Goal: Transaction & Acquisition: Purchase product/service

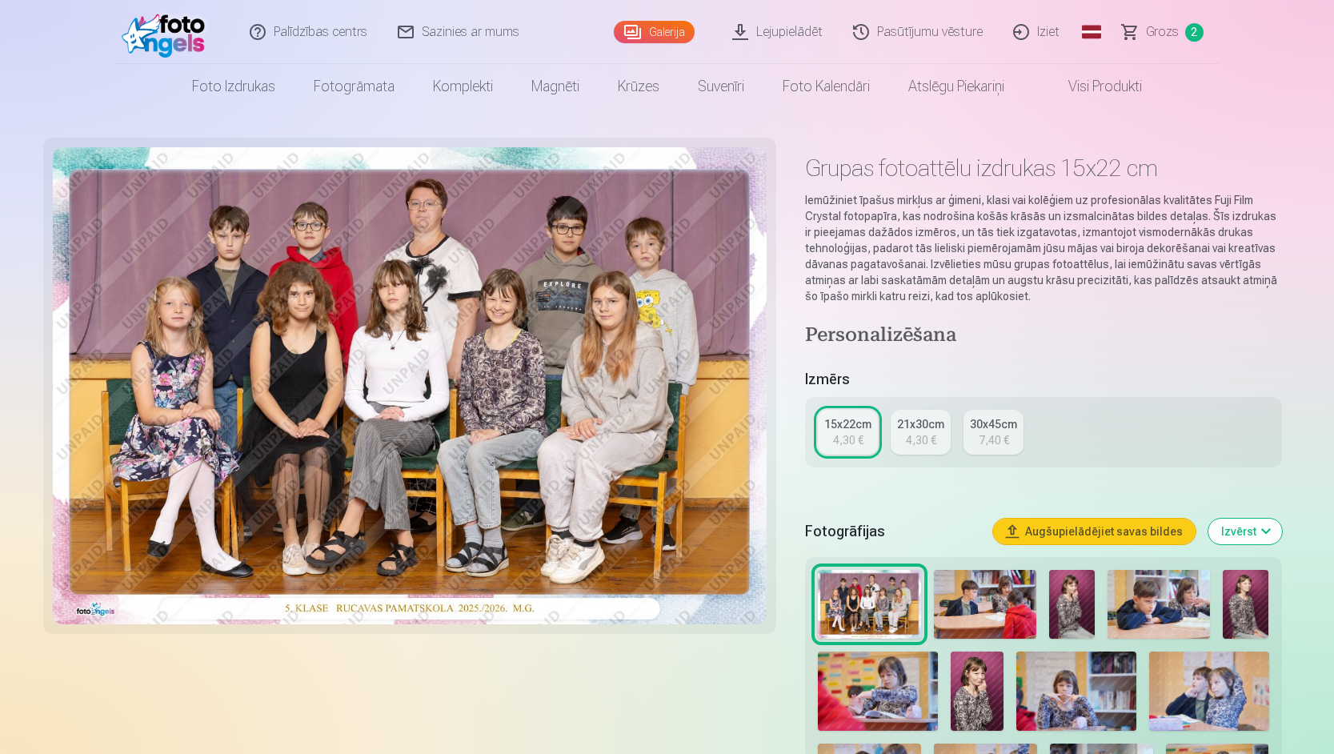
click at [1167, 38] on span "Grozs" at bounding box center [1162, 31] width 33 height 19
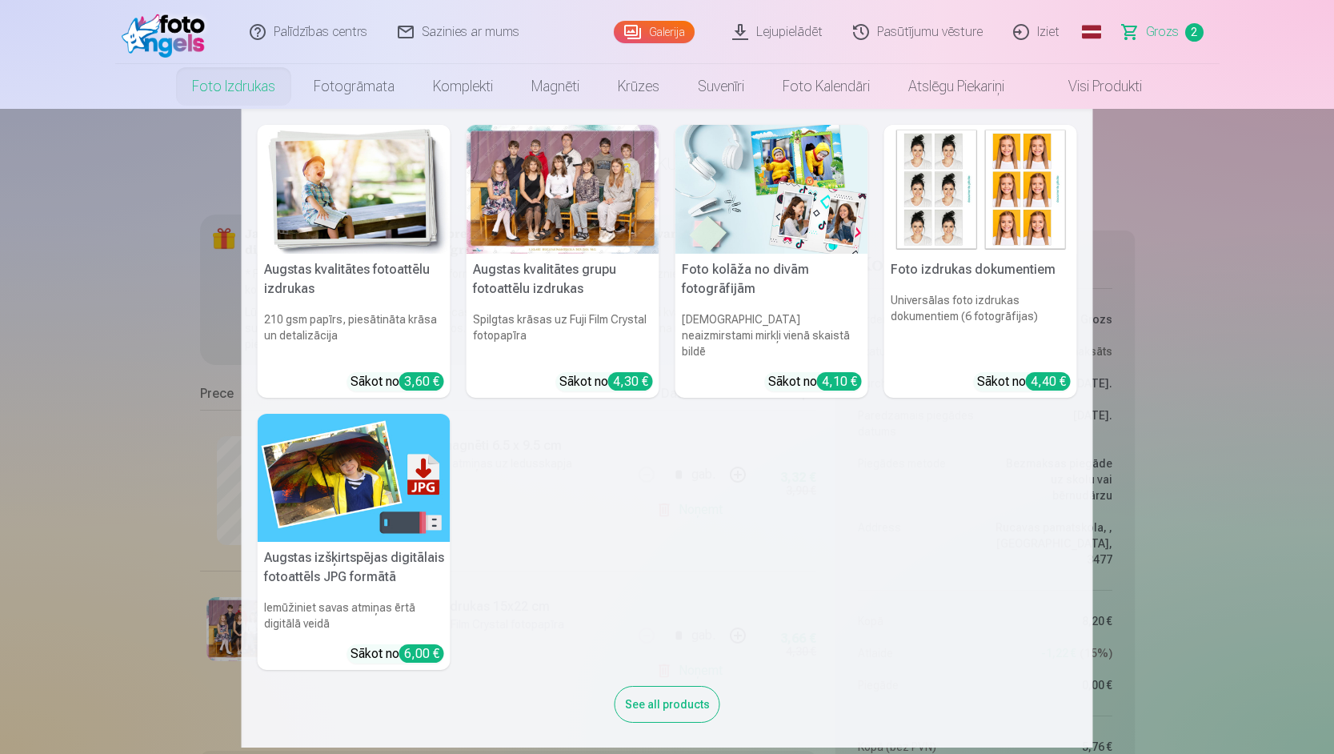
click at [337, 217] on img at bounding box center [354, 189] width 193 height 129
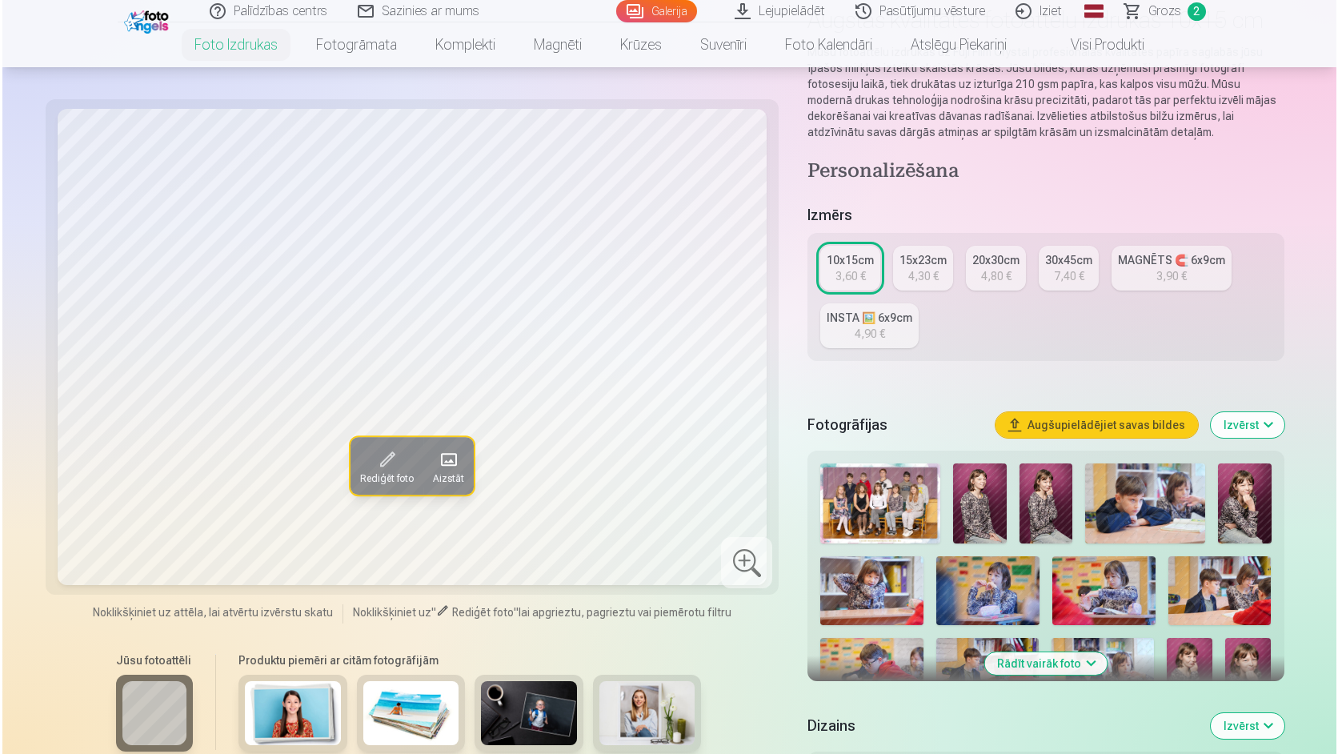
scroll to position [160, 0]
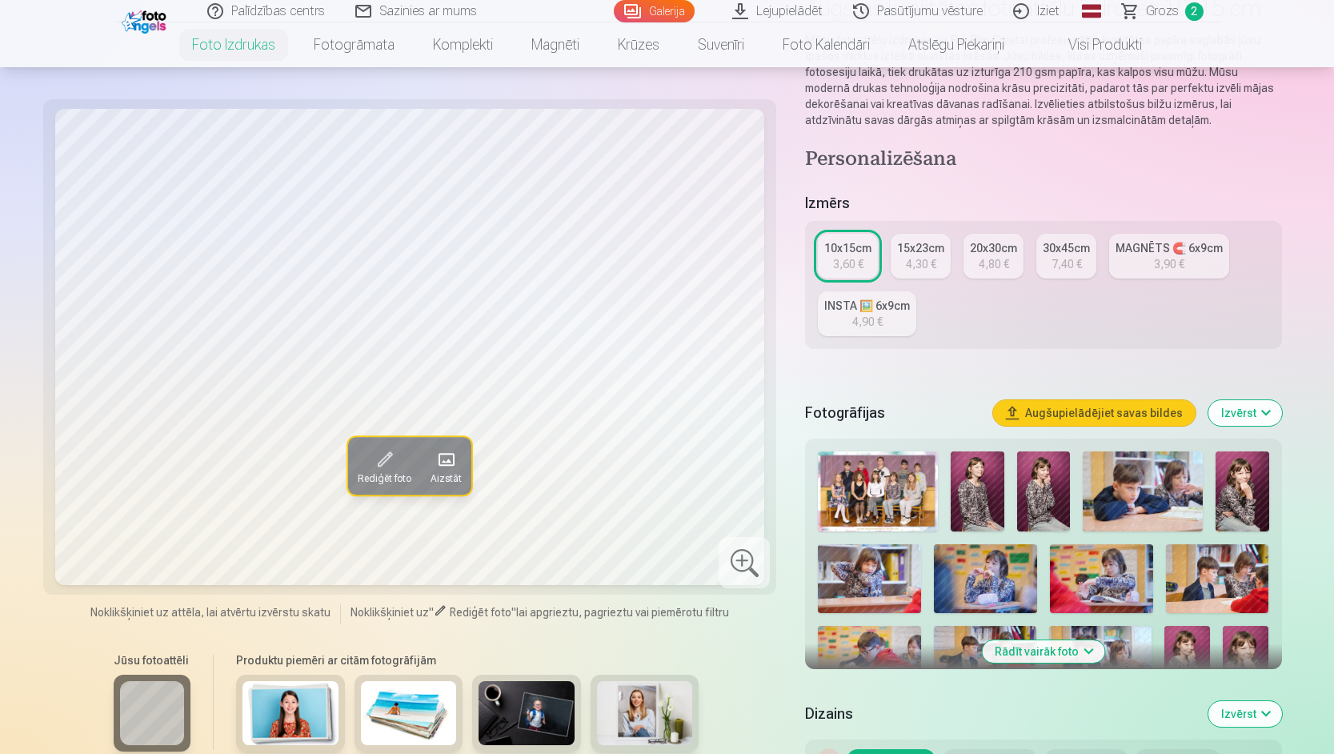
click at [438, 467] on span at bounding box center [446, 459] width 26 height 26
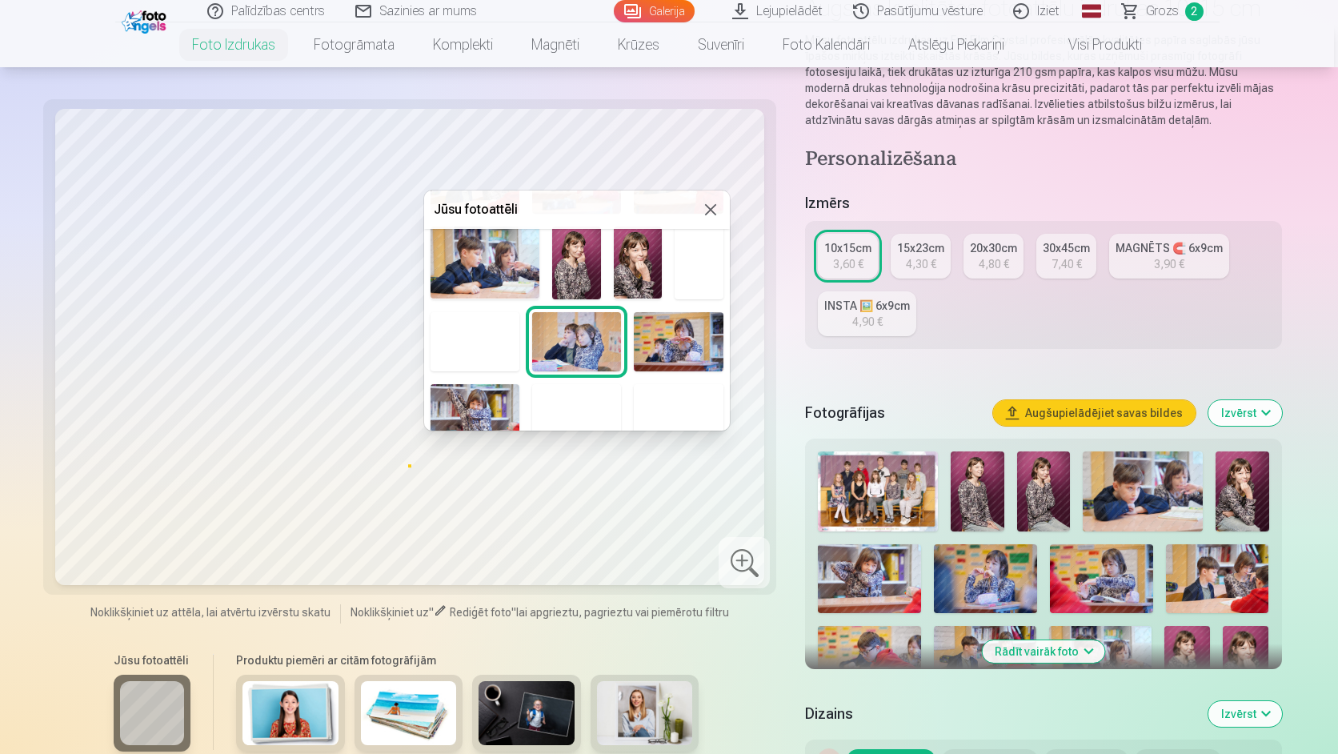
scroll to position [320, 0]
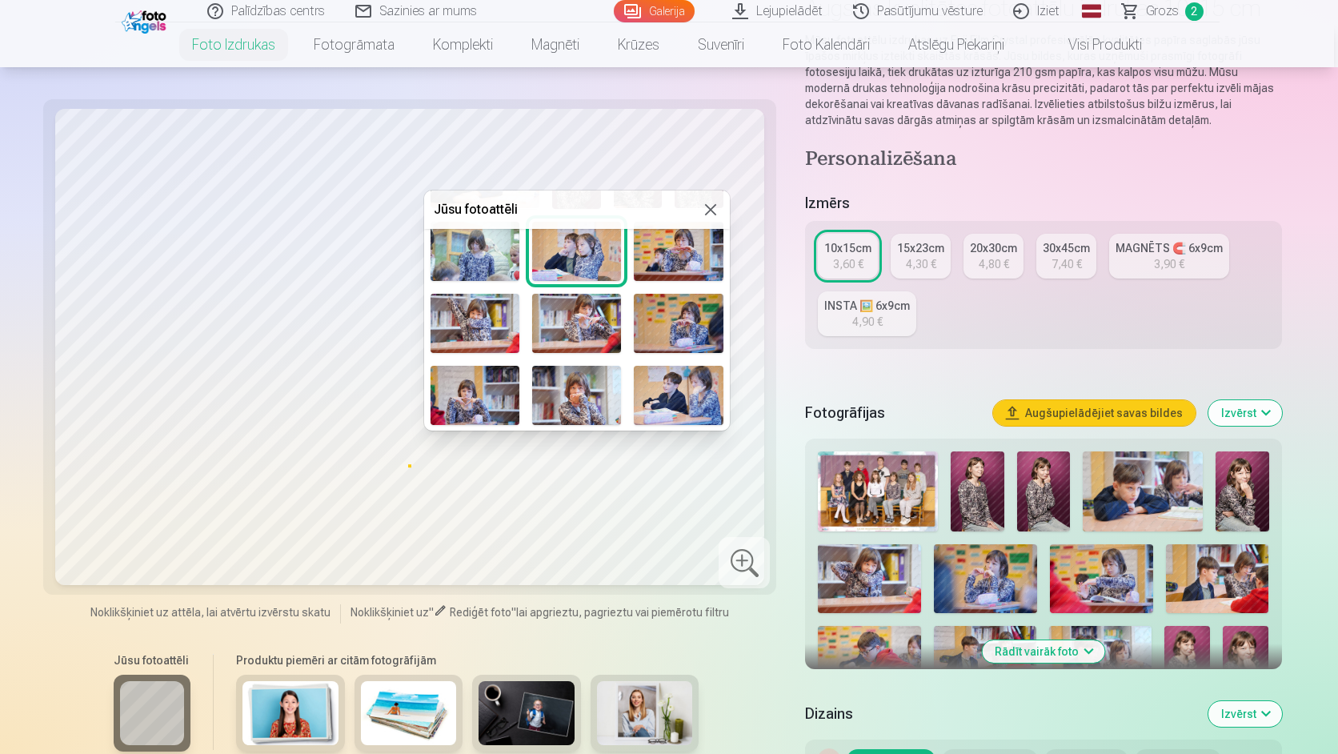
click at [668, 318] on img at bounding box center [678, 323] width 89 height 59
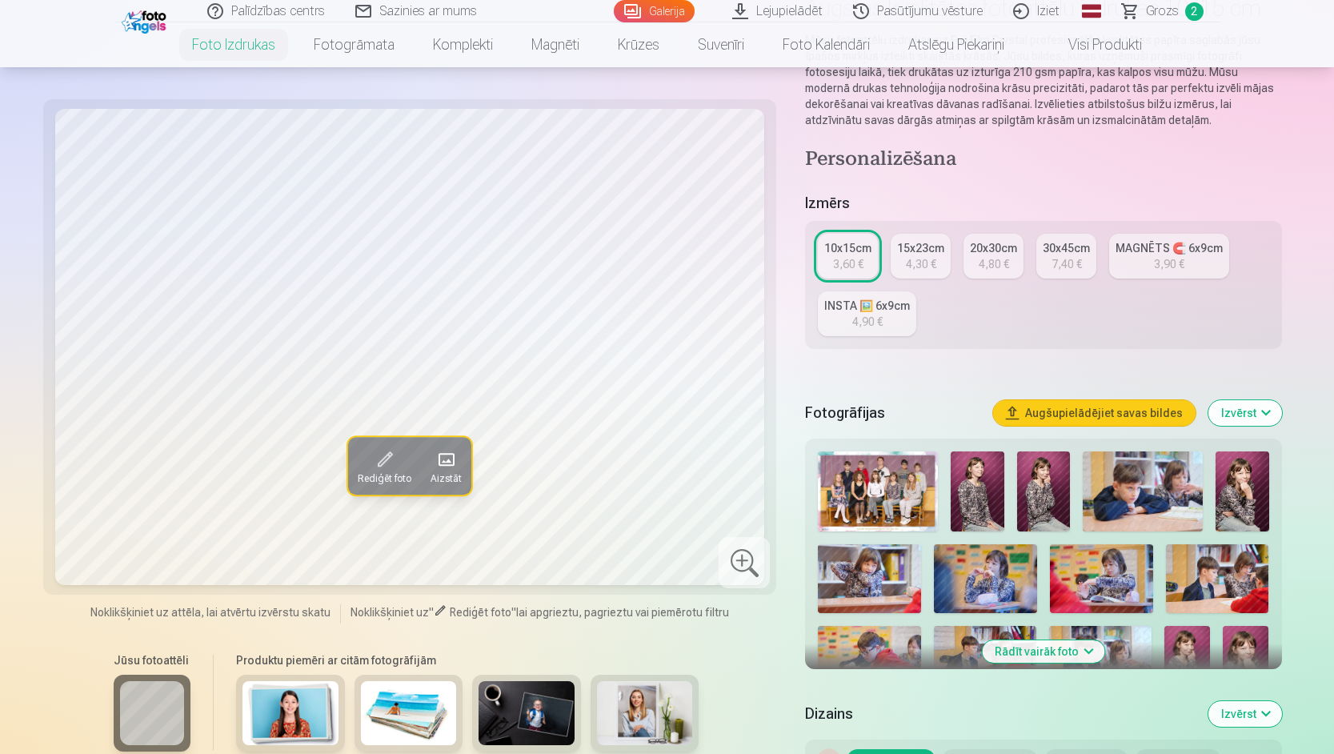
click at [442, 452] on span at bounding box center [446, 459] width 26 height 26
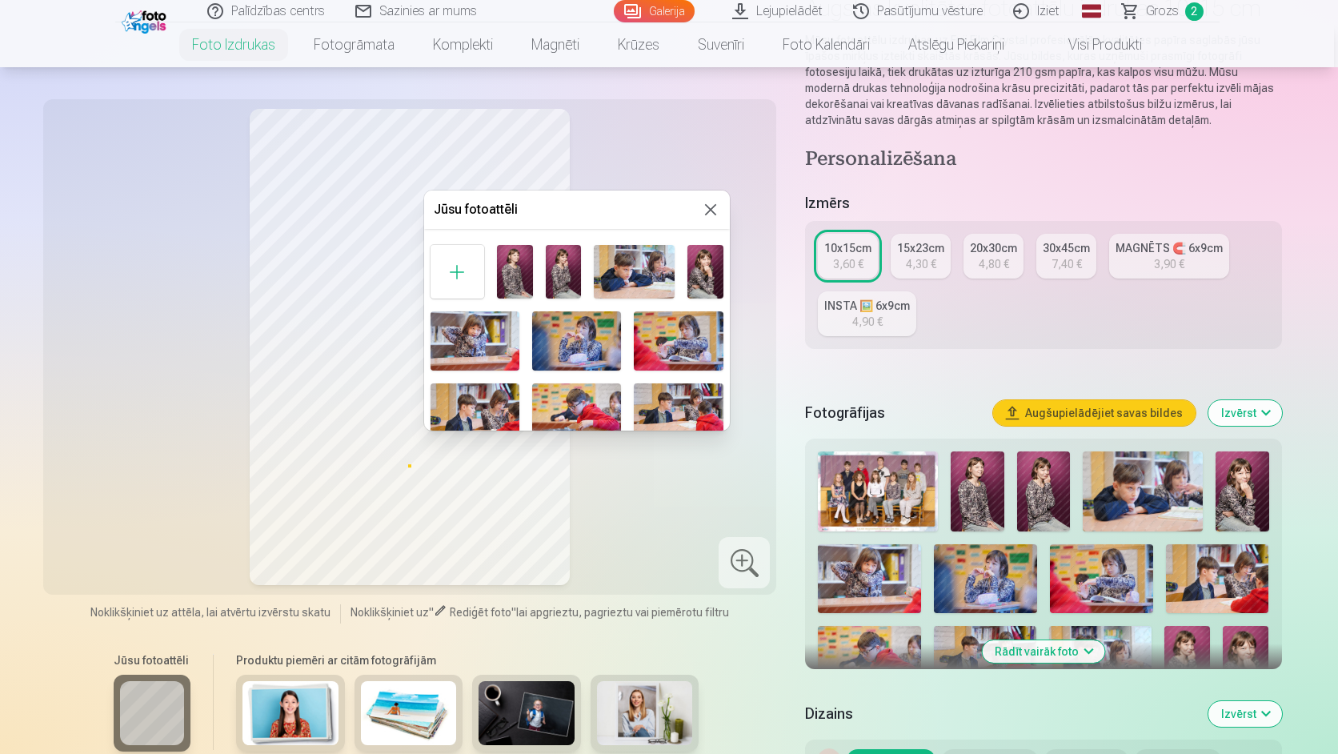
click at [702, 269] on img at bounding box center [705, 272] width 36 height 54
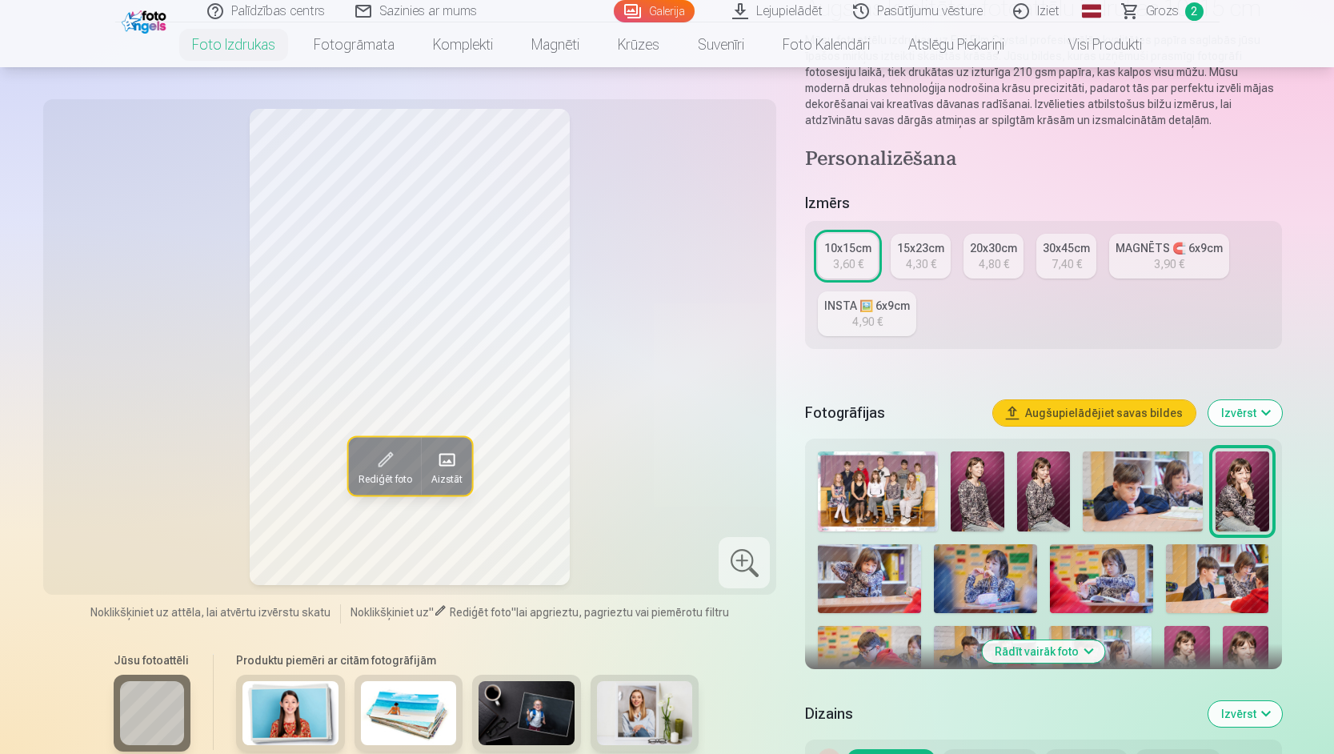
click at [457, 461] on span at bounding box center [446, 459] width 26 height 26
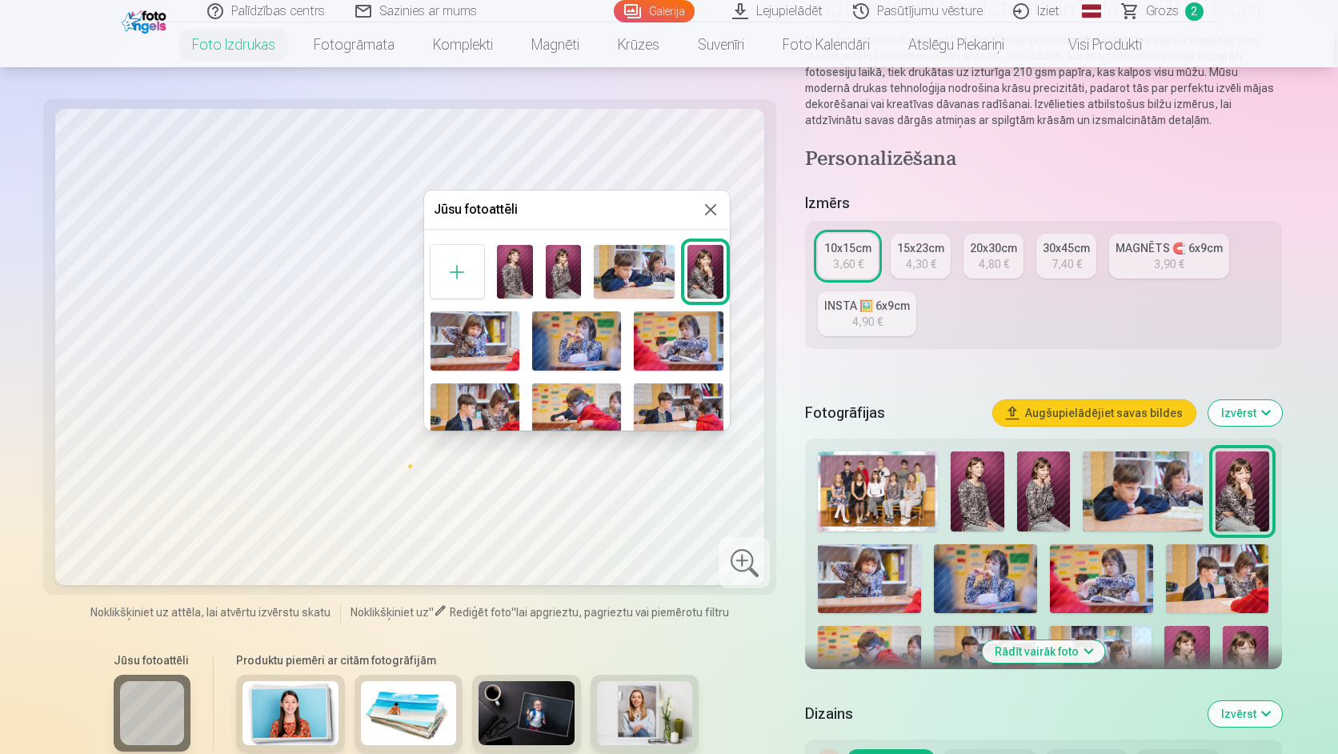
click at [662, 346] on img at bounding box center [678, 340] width 89 height 59
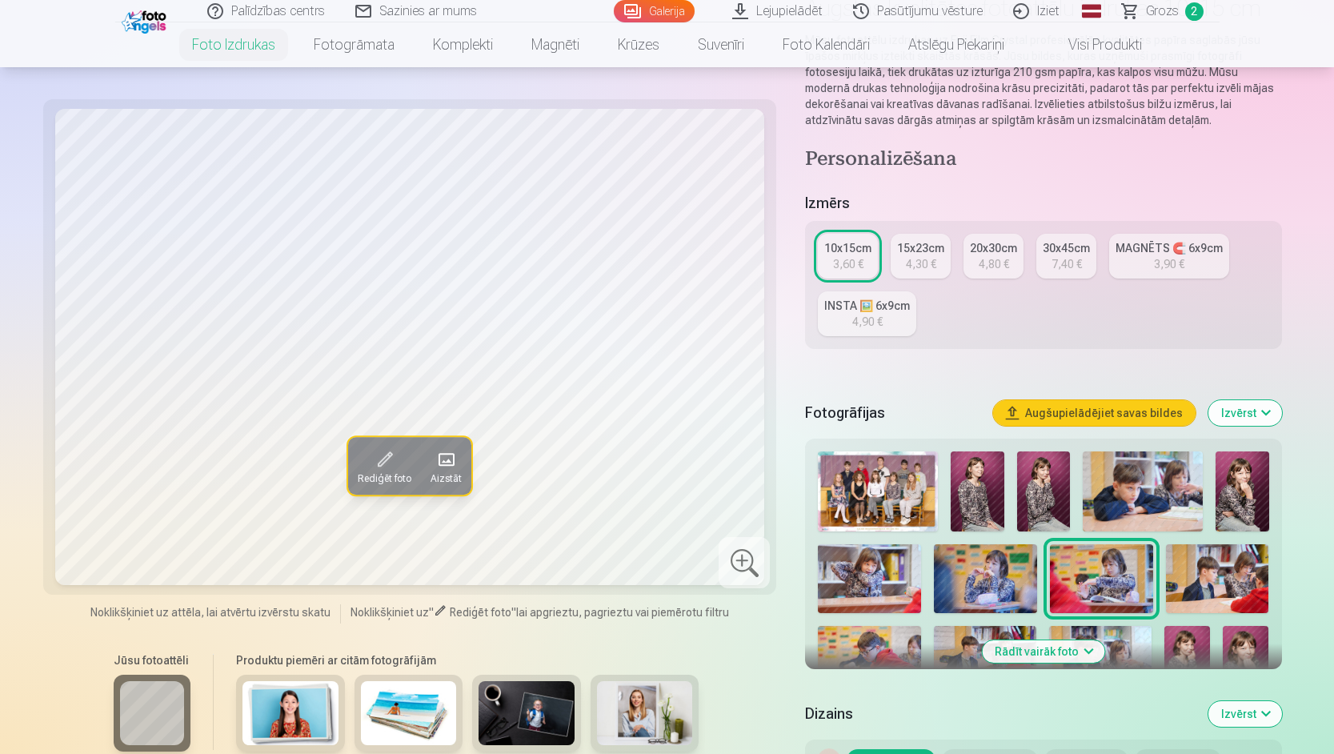
click at [457, 454] on span at bounding box center [446, 459] width 26 height 26
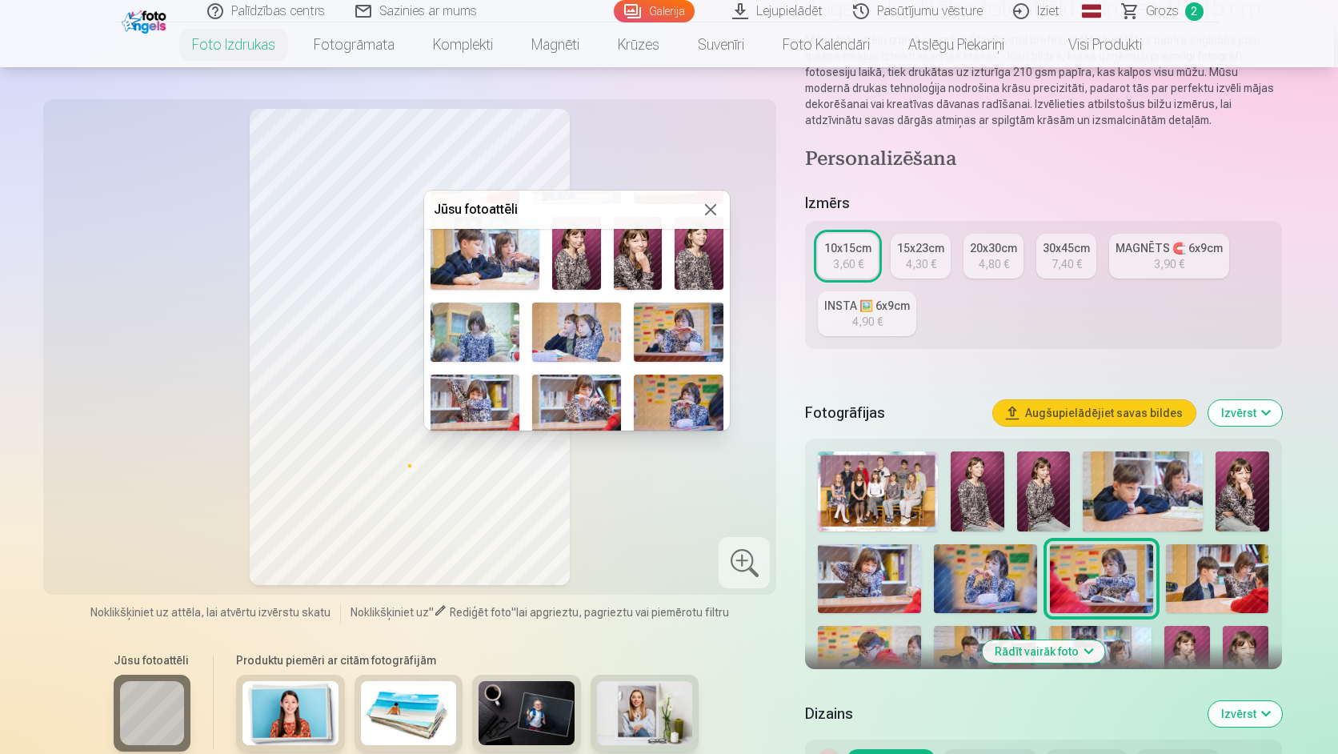
scroll to position [240, 0]
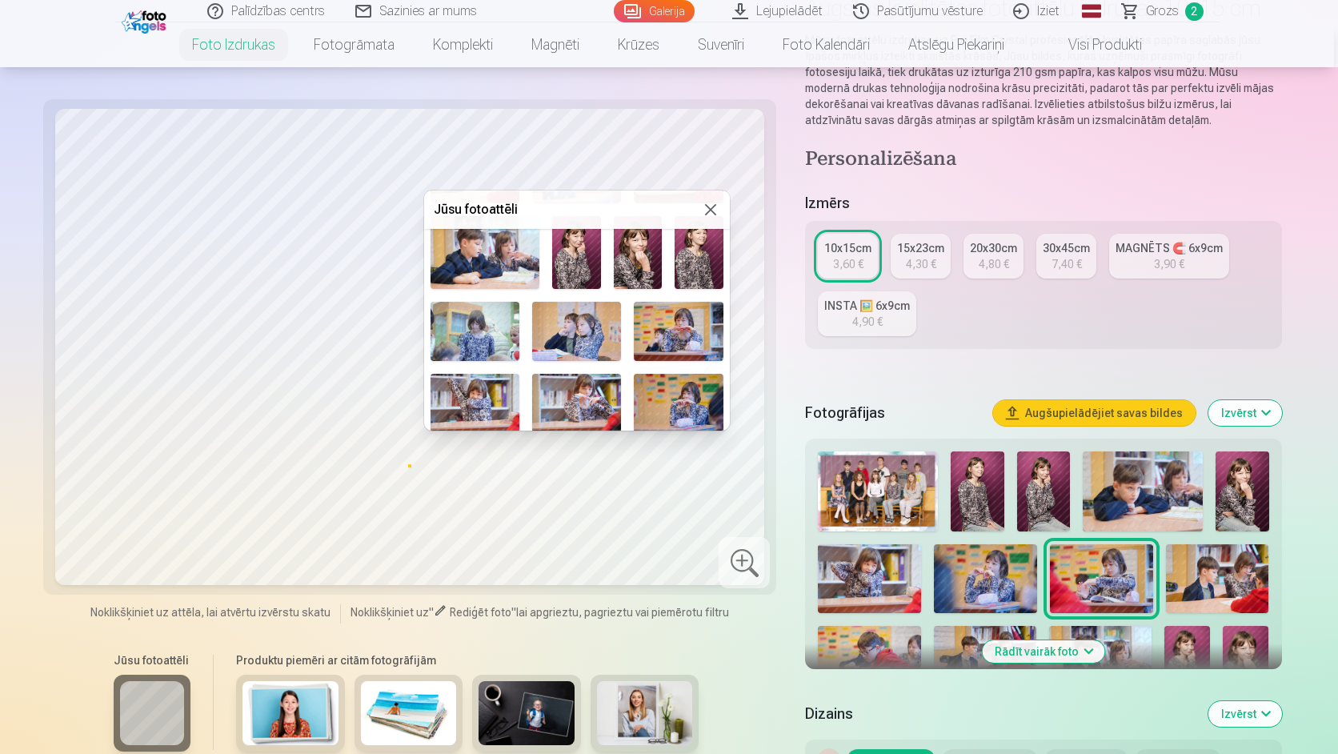
click at [483, 341] on img at bounding box center [474, 331] width 89 height 59
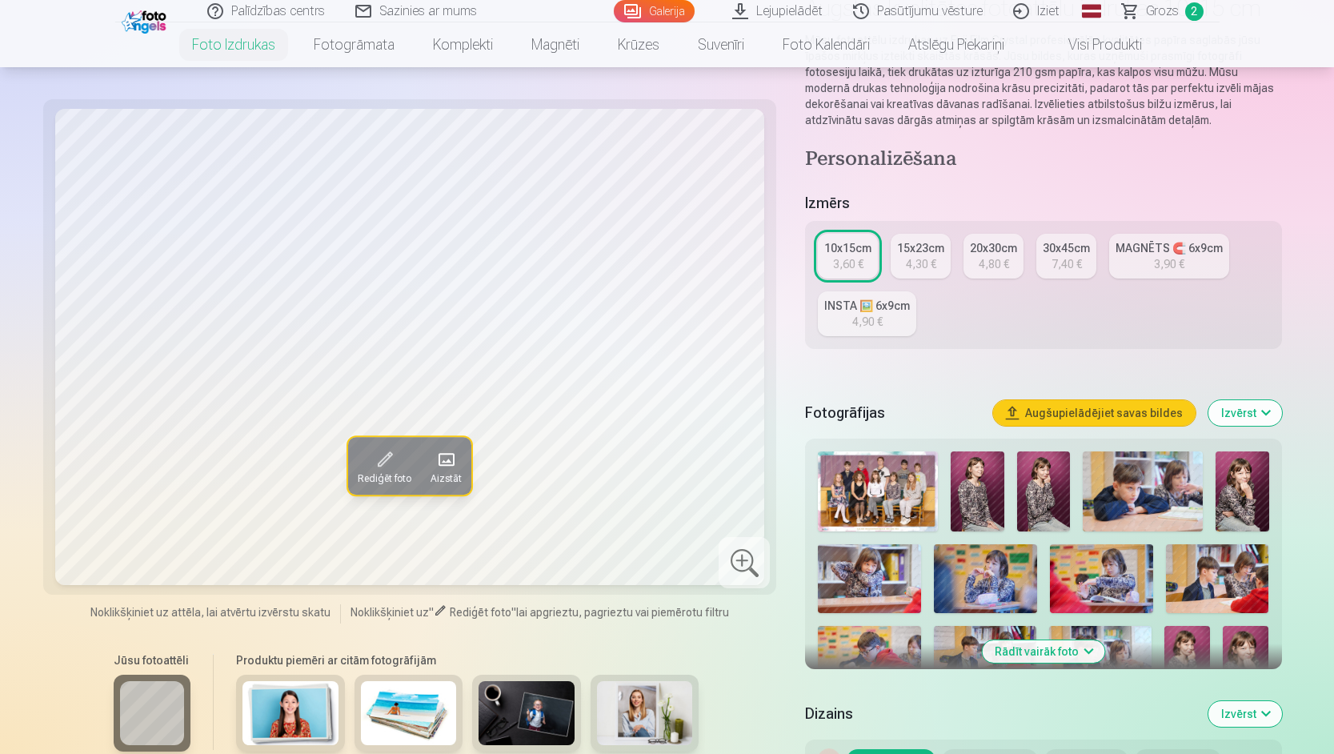
click at [454, 452] on span at bounding box center [446, 459] width 26 height 26
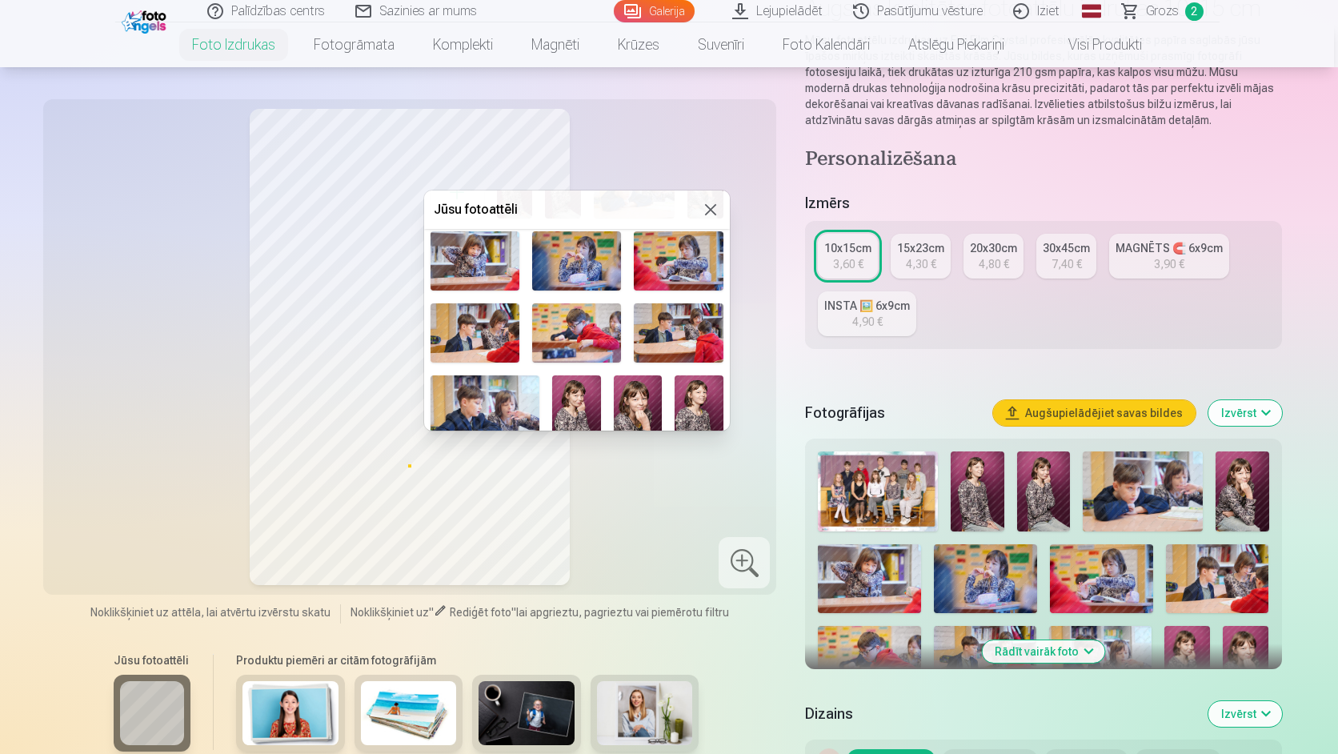
scroll to position [160, 0]
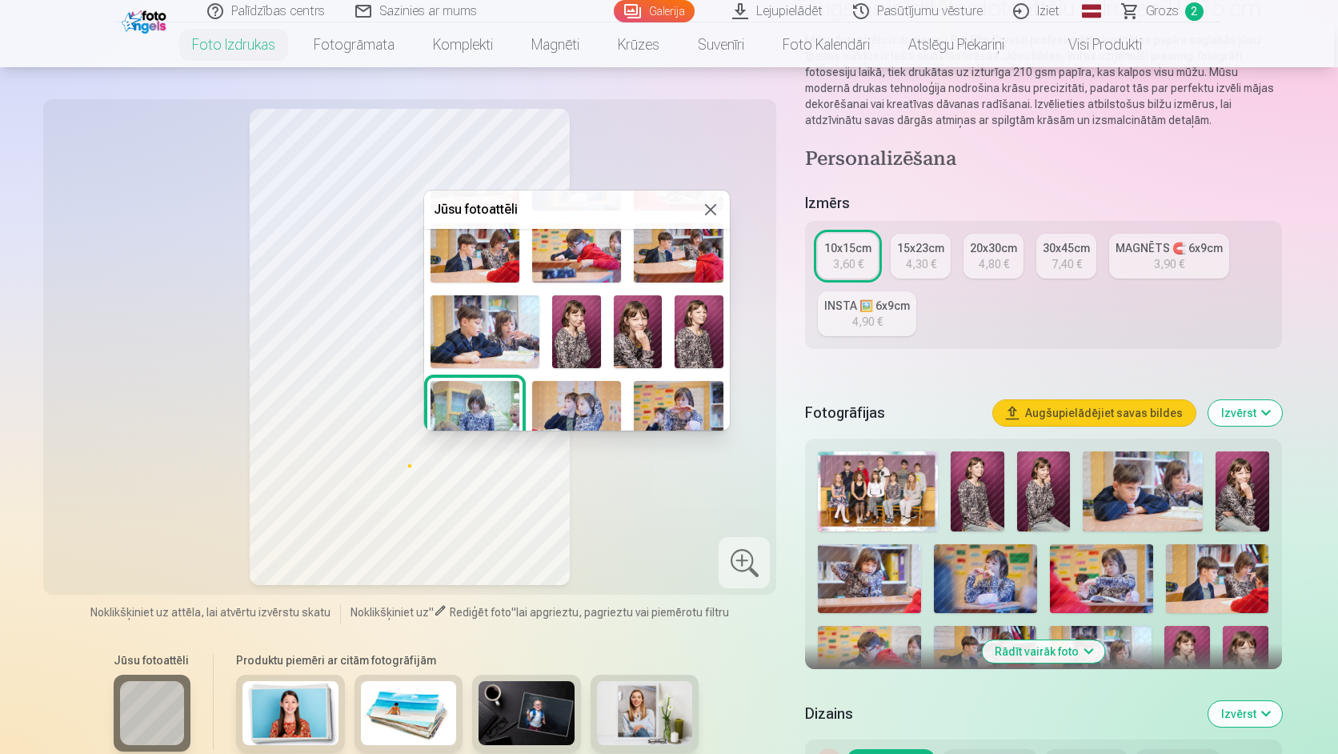
click at [686, 325] on img at bounding box center [698, 331] width 49 height 73
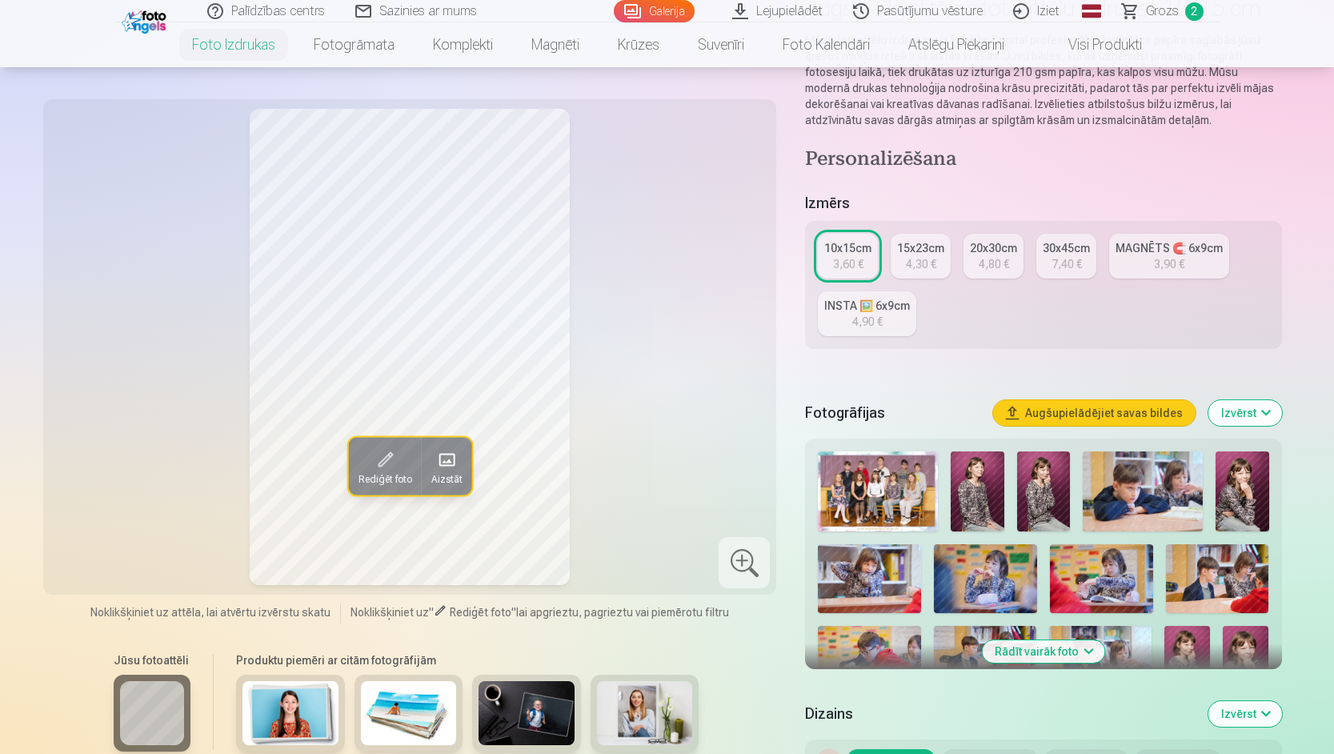
click at [457, 465] on span at bounding box center [446, 459] width 26 height 26
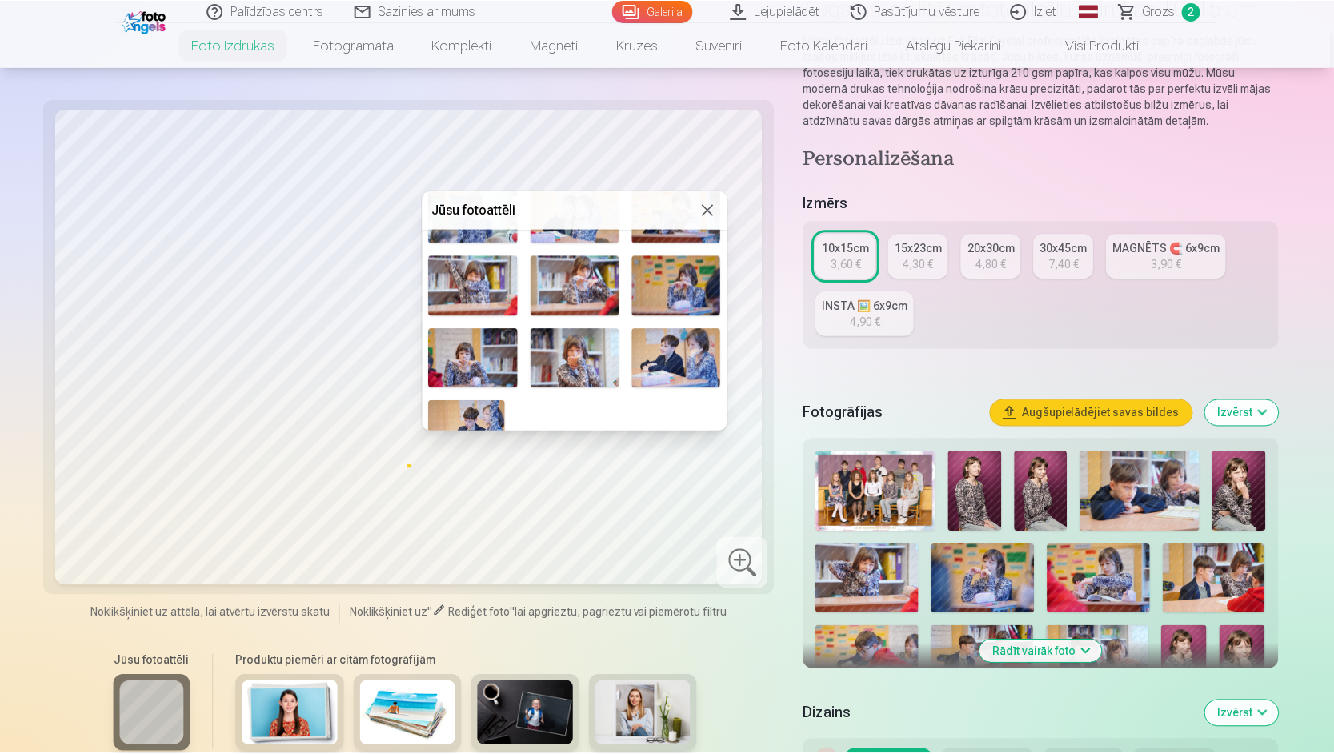
scroll to position [378, 0]
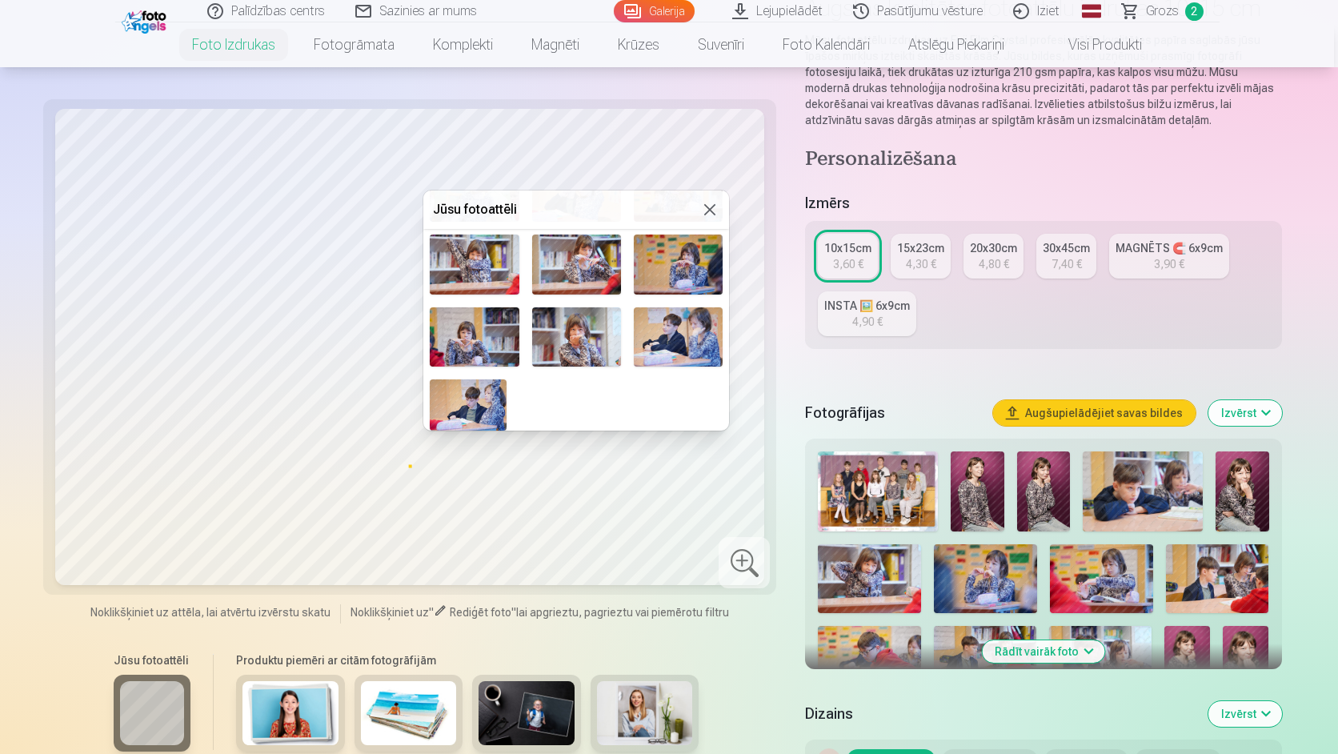
click at [588, 321] on img at bounding box center [576, 336] width 89 height 59
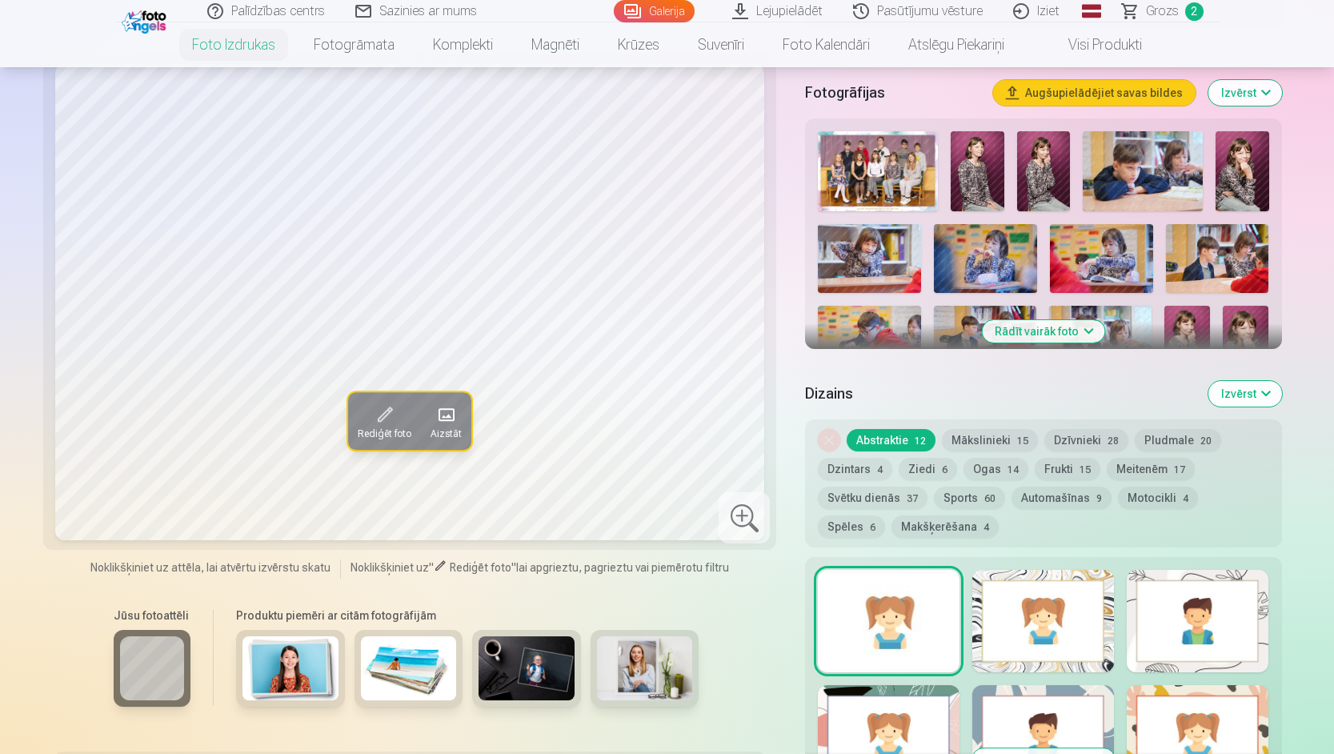
scroll to position [400, 0]
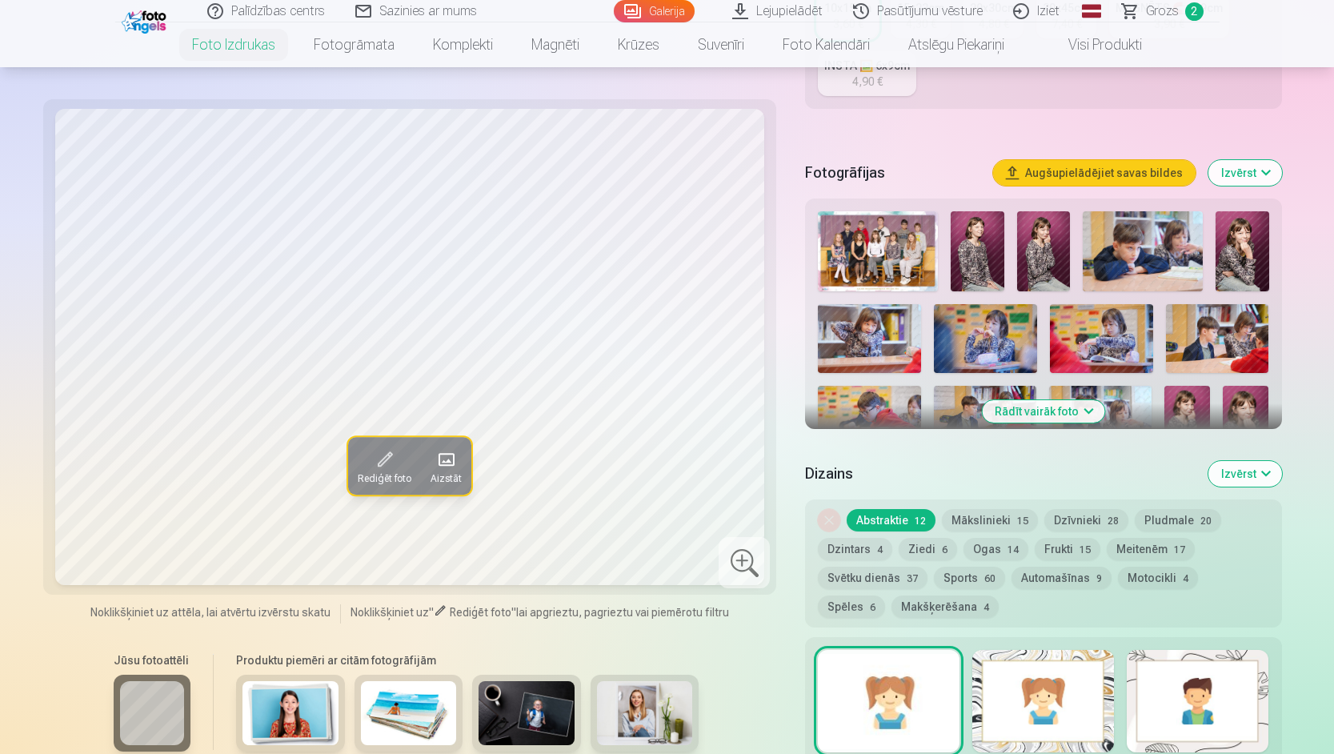
click at [994, 519] on button "Mākslinieki 15" at bounding box center [990, 520] width 96 height 22
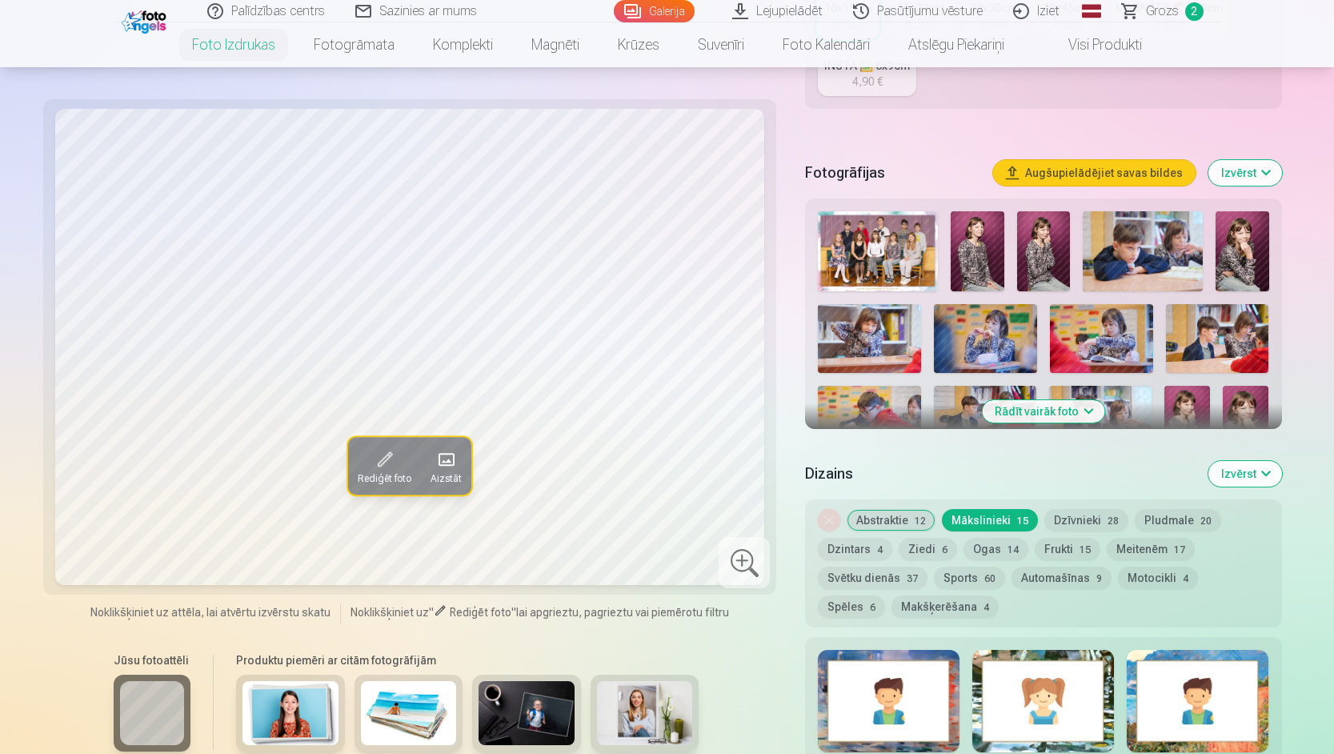
click at [912, 519] on button "Abstraktie 12" at bounding box center [890, 520] width 89 height 22
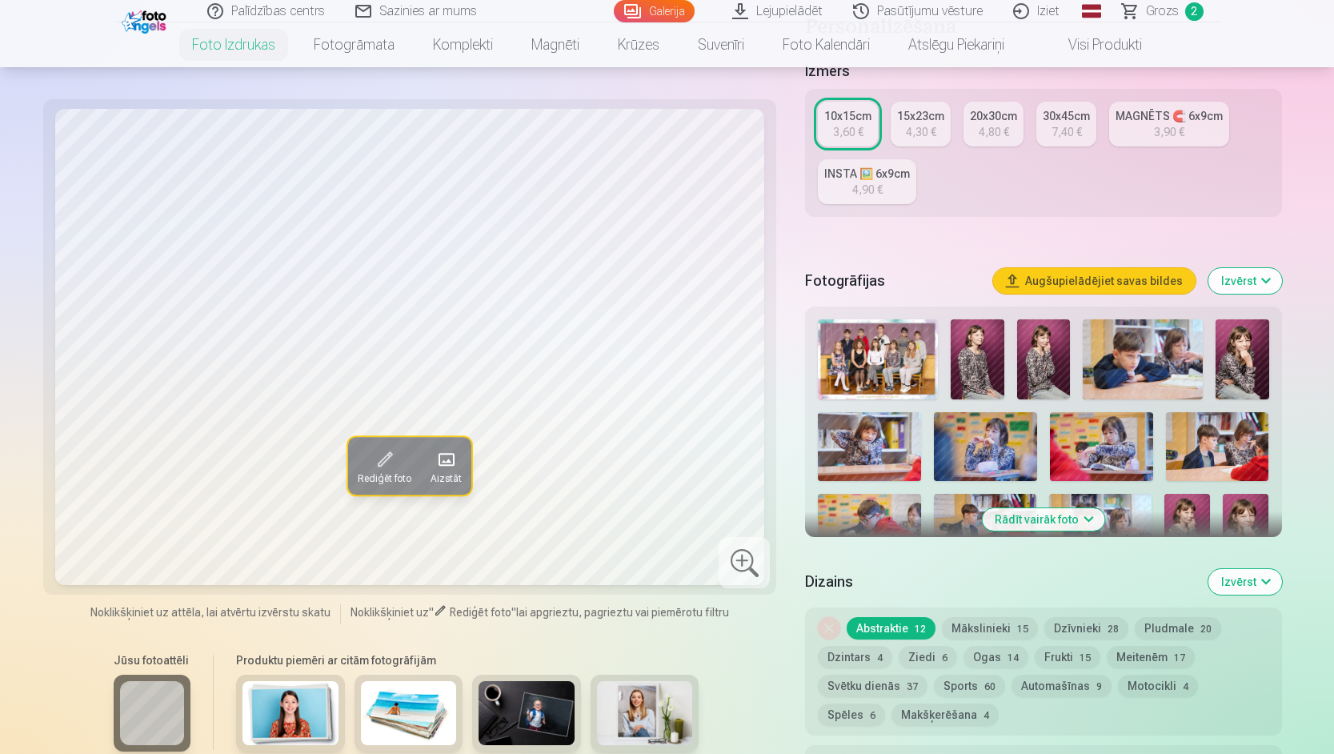
scroll to position [320, 0]
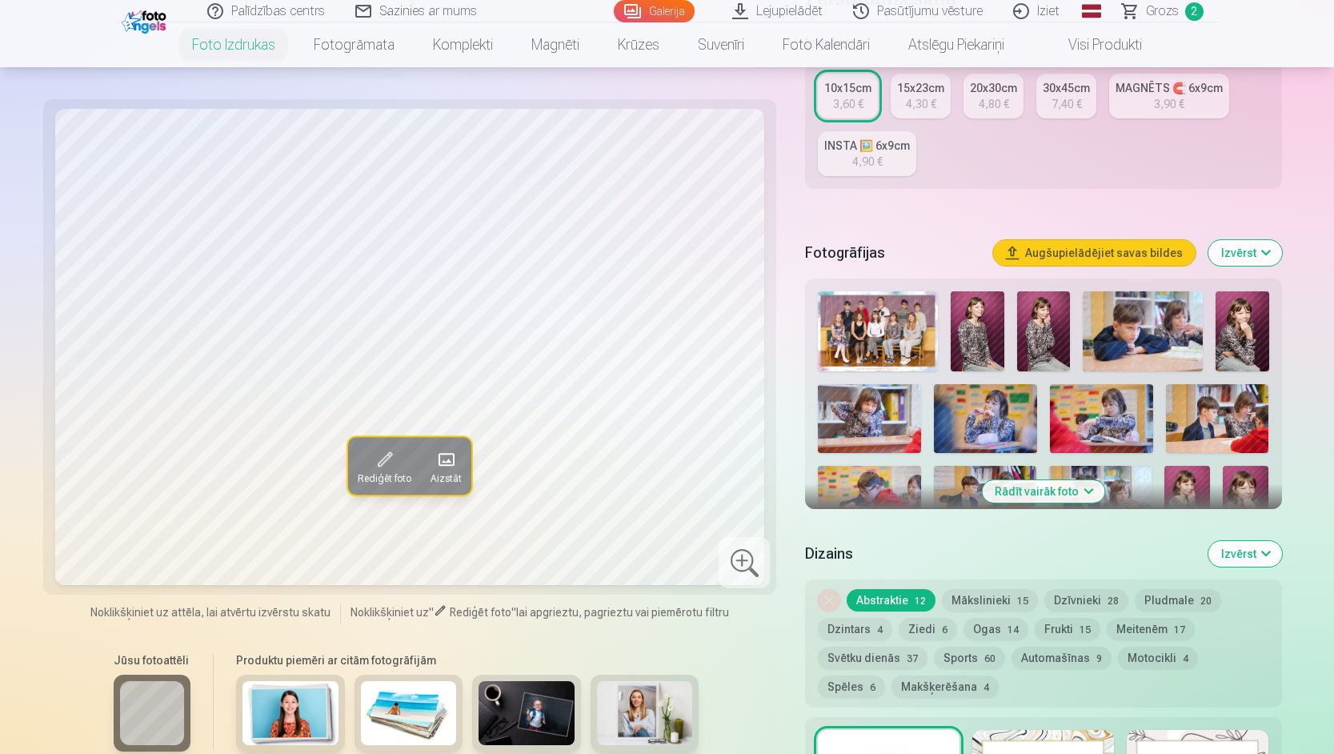
click at [883, 418] on img at bounding box center [869, 418] width 103 height 69
click at [990, 401] on img at bounding box center [985, 418] width 103 height 69
click at [1118, 398] on img at bounding box center [1101, 418] width 103 height 69
click at [1252, 331] on img at bounding box center [1242, 331] width 54 height 80
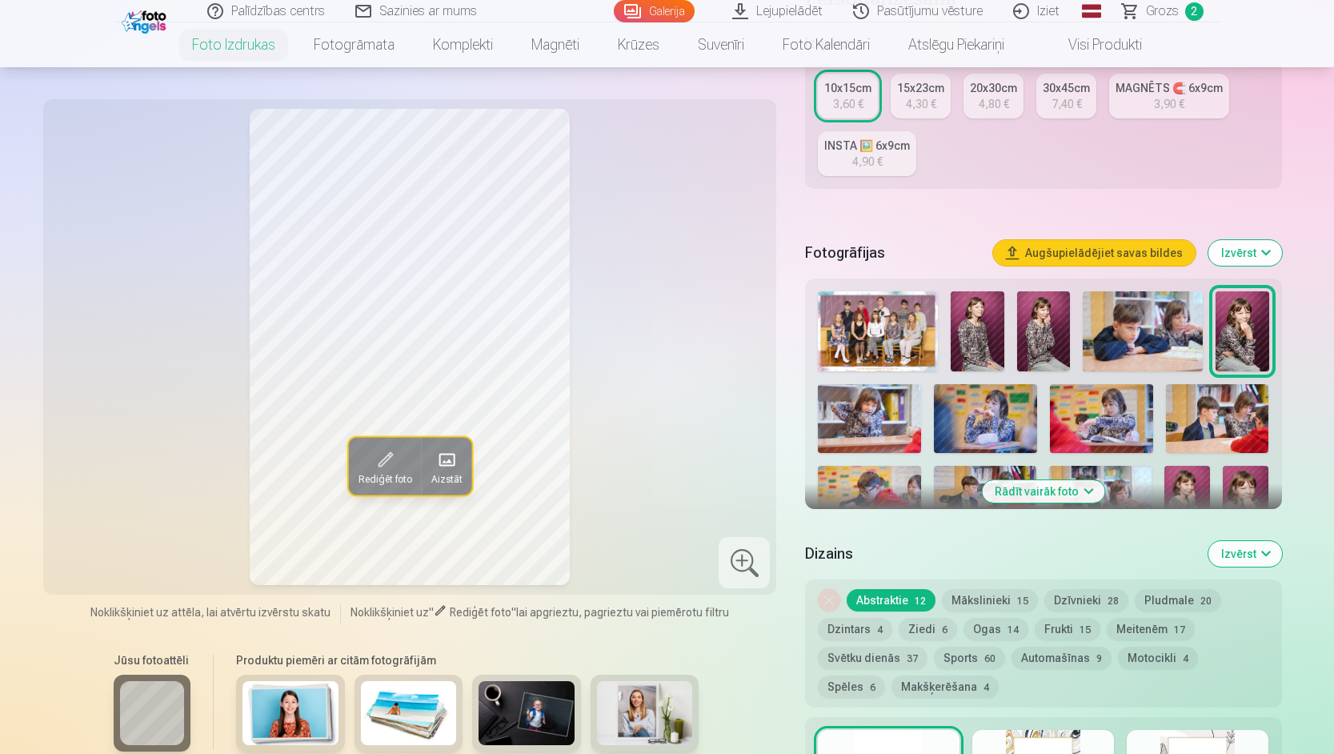
click at [1043, 340] on img at bounding box center [1044, 331] width 54 height 80
click at [972, 342] on img at bounding box center [977, 331] width 54 height 80
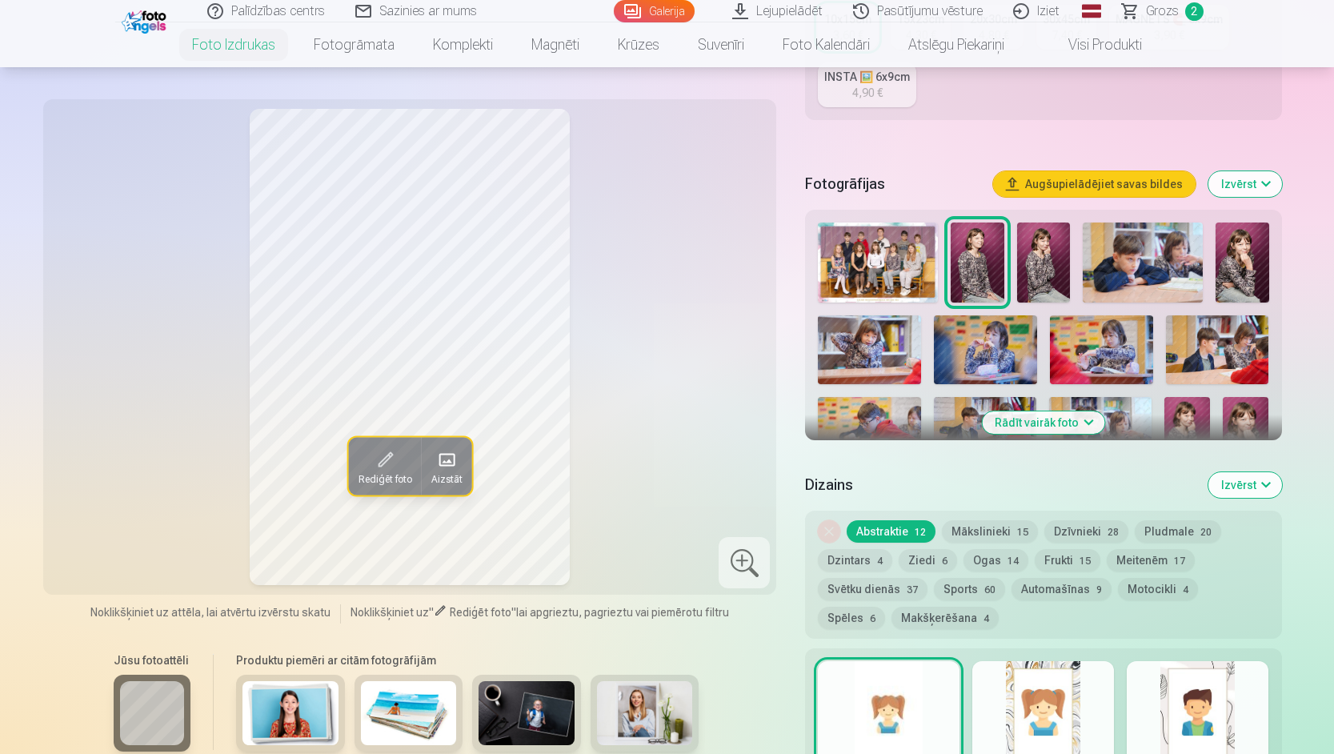
scroll to position [480, 0]
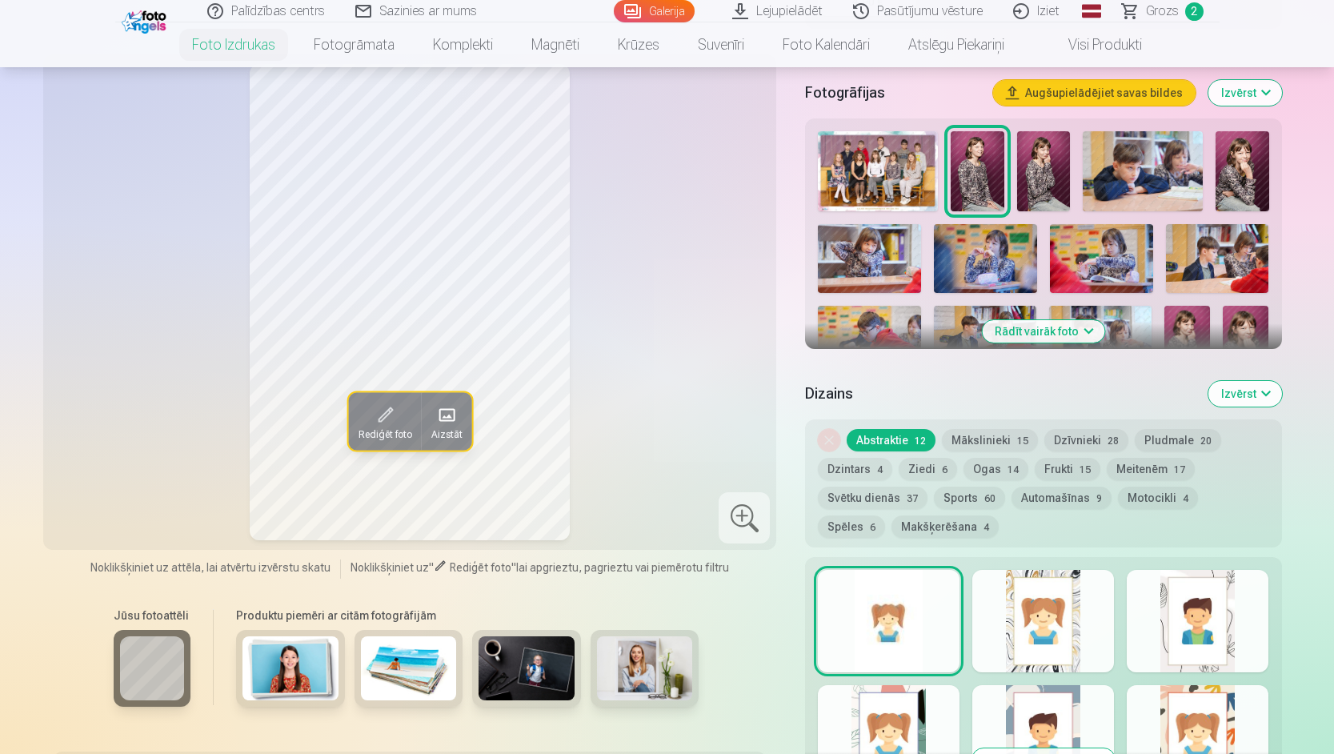
click at [1190, 322] on img at bounding box center [1187, 340] width 46 height 69
click at [1250, 322] on img at bounding box center [1245, 340] width 46 height 69
click at [1240, 171] on img at bounding box center [1242, 171] width 54 height 80
click at [1006, 258] on img at bounding box center [985, 258] width 103 height 69
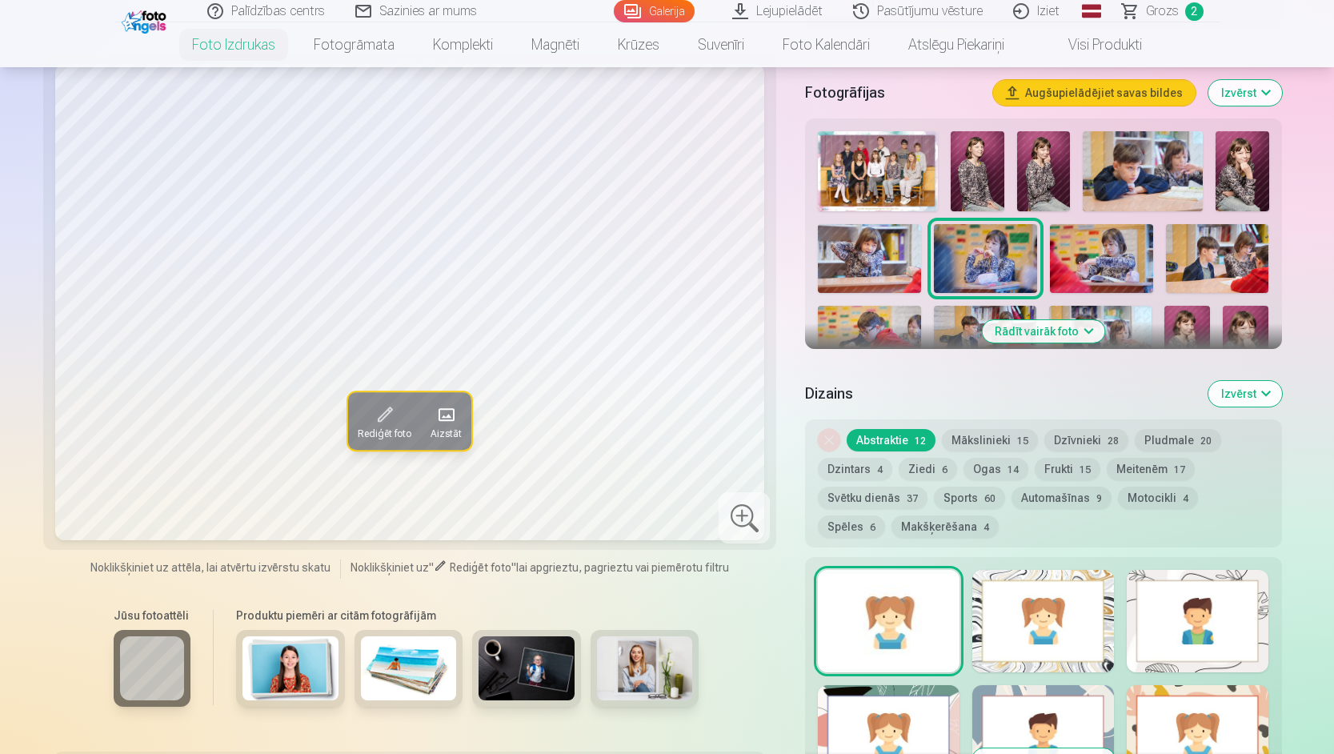
click at [858, 267] on img at bounding box center [869, 258] width 103 height 69
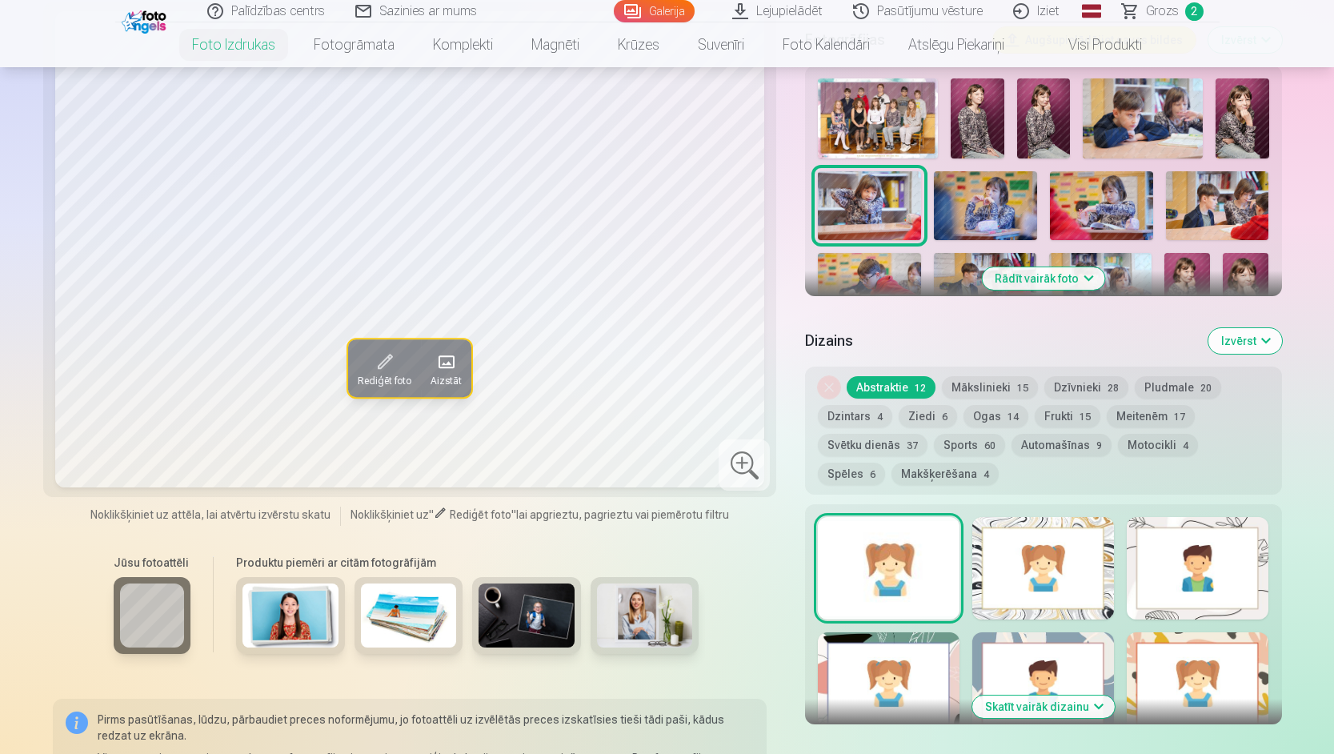
scroll to position [560, 0]
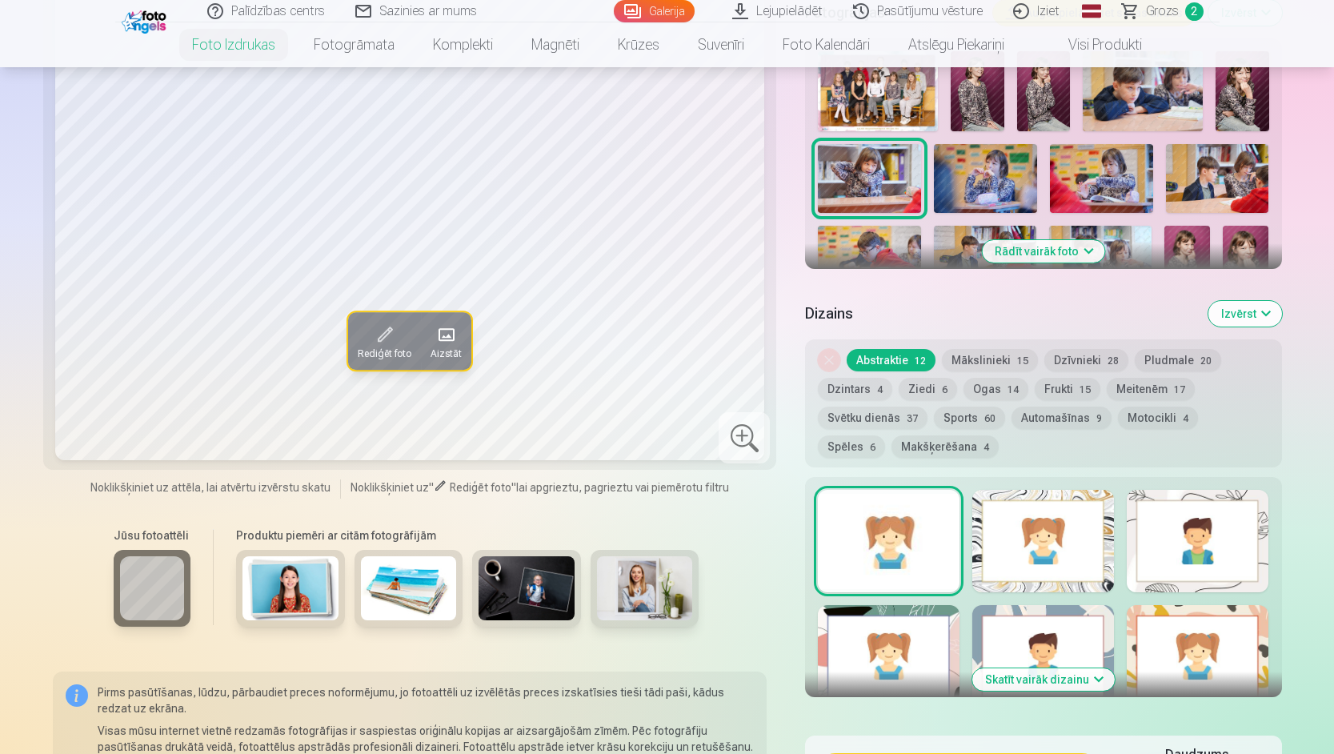
click at [1083, 242] on button "Rādīt vairāk foto" at bounding box center [1043, 251] width 122 height 22
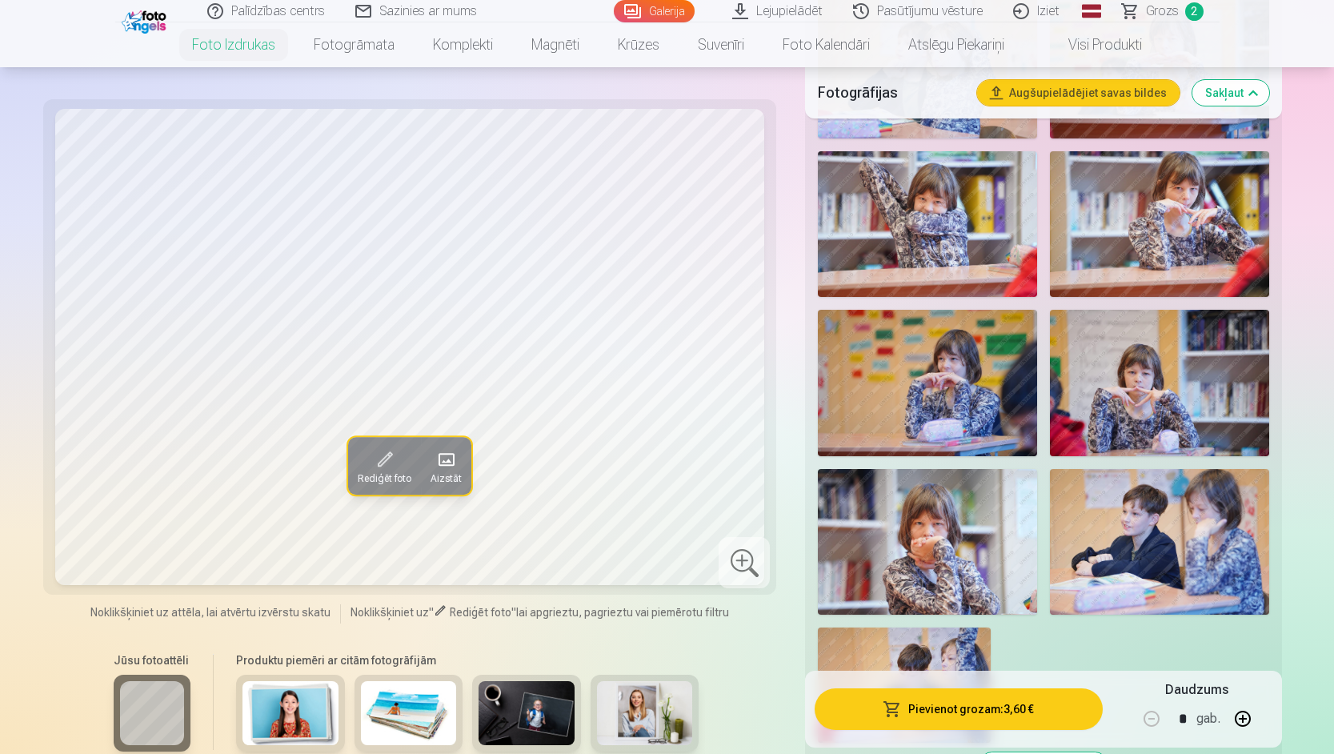
scroll to position [1600, 0]
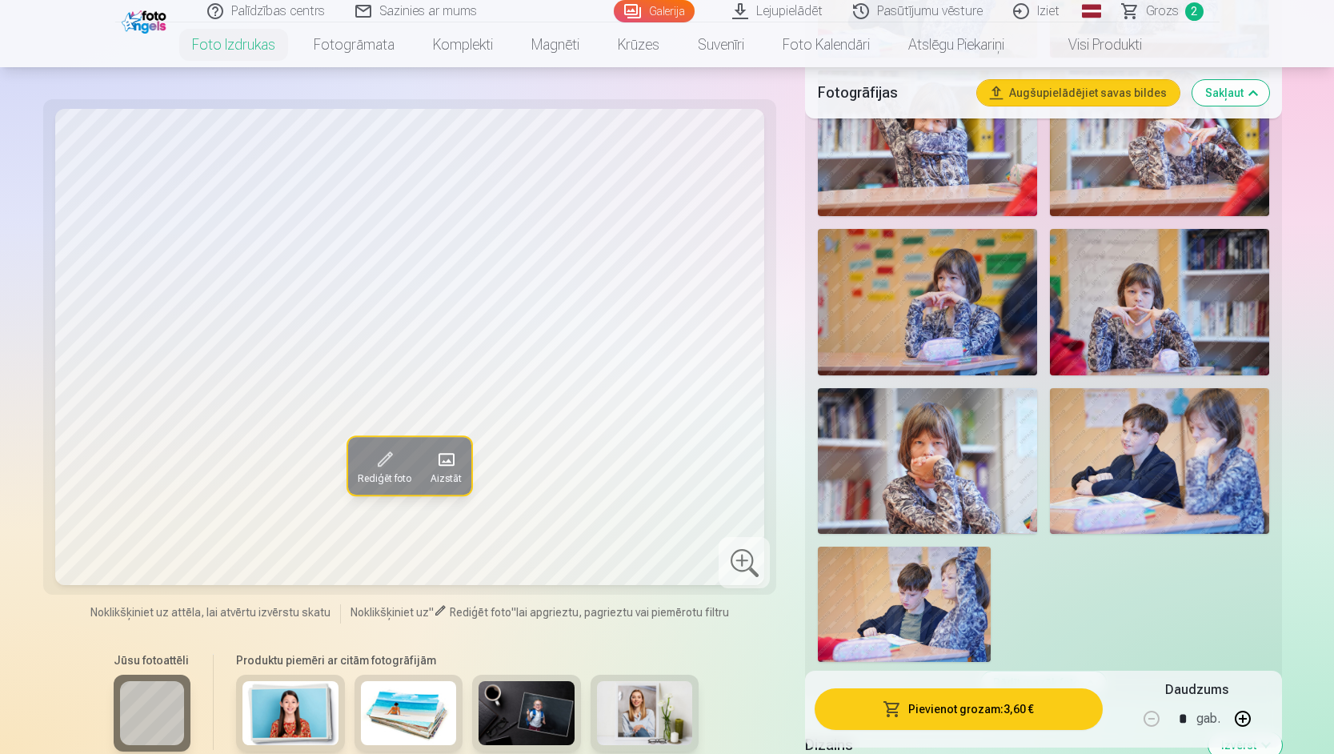
click at [934, 632] on img at bounding box center [904, 603] width 173 height 115
click at [1128, 450] on img at bounding box center [1159, 461] width 219 height 146
click at [1156, 319] on img at bounding box center [1159, 302] width 219 height 146
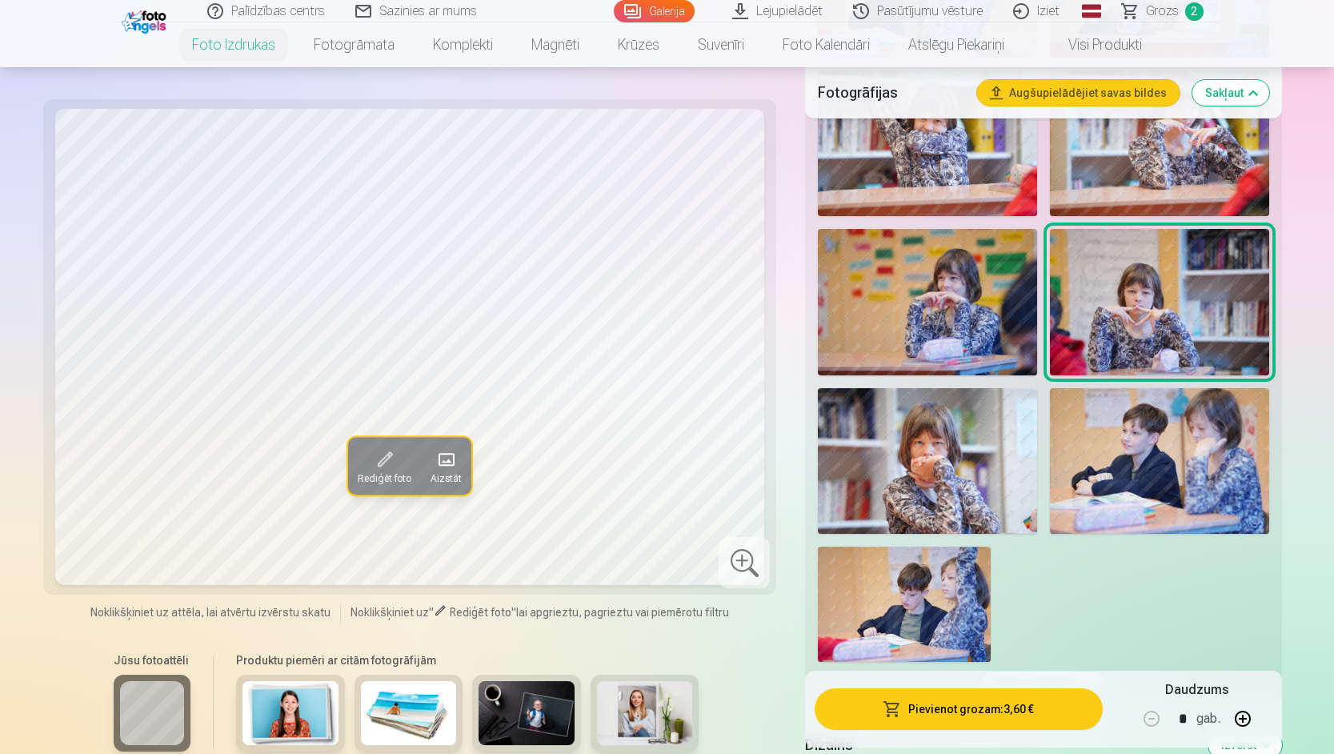
click at [956, 313] on img at bounding box center [927, 302] width 219 height 146
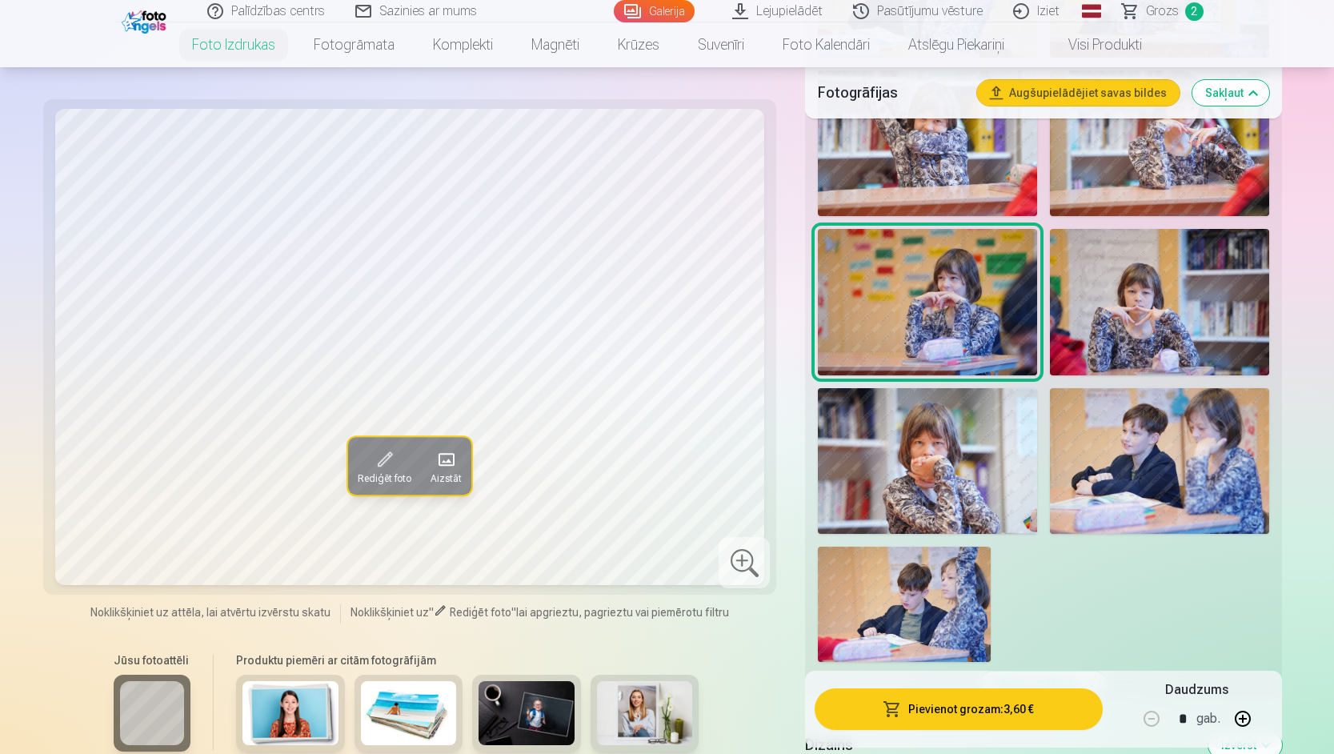
click at [944, 489] on img at bounding box center [927, 461] width 219 height 146
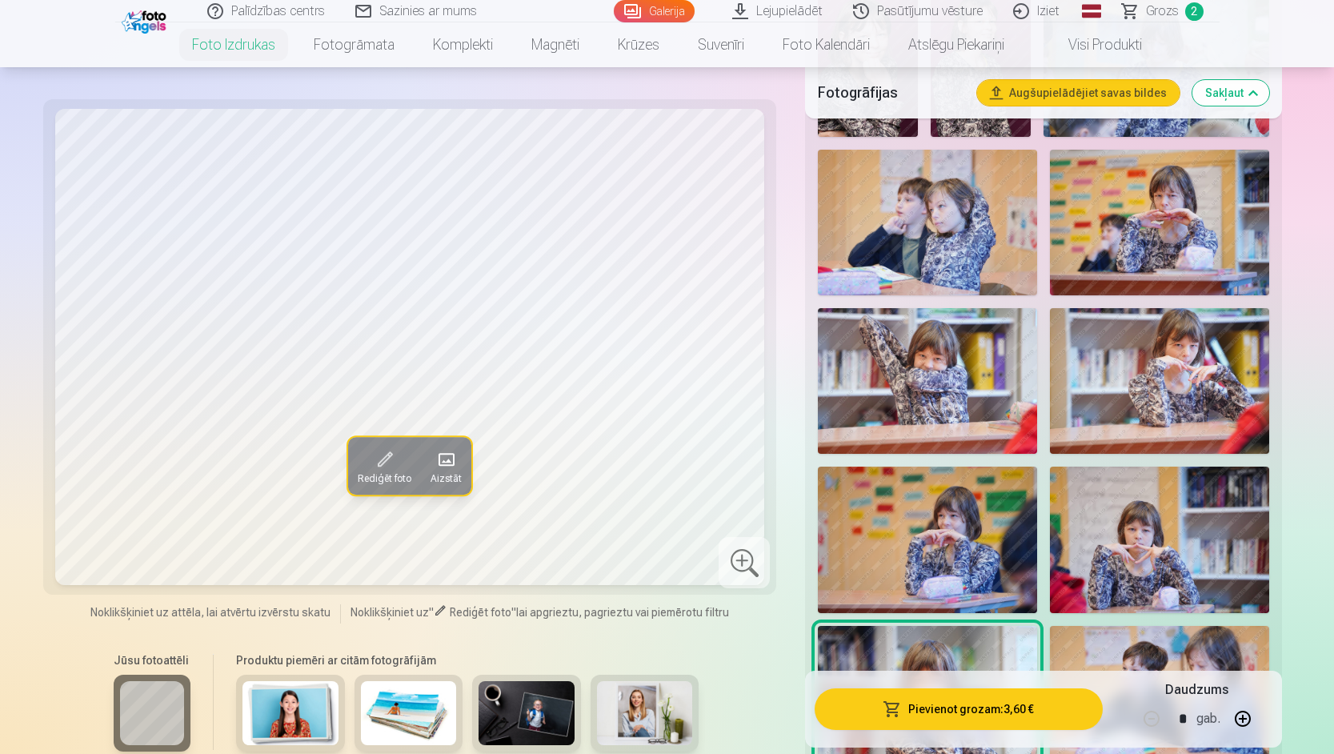
scroll to position [1280, 0]
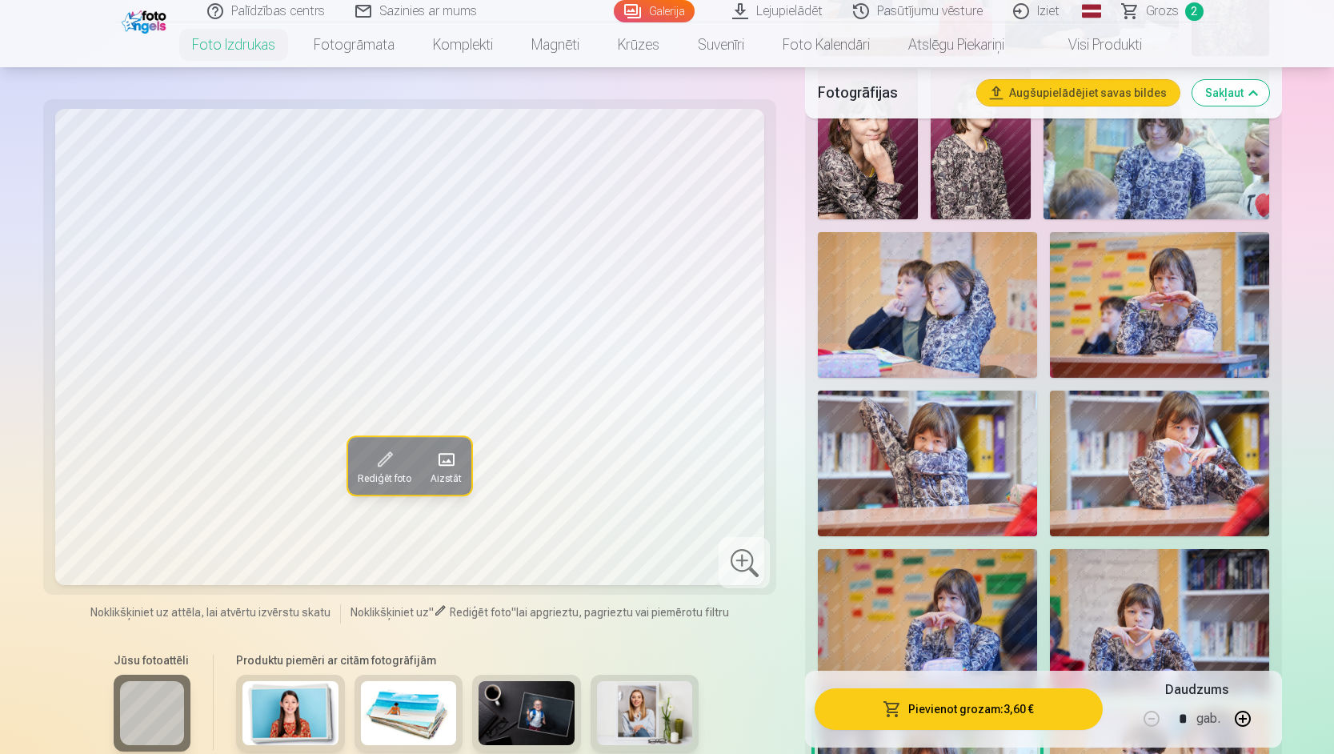
click at [1146, 428] on img at bounding box center [1159, 463] width 219 height 146
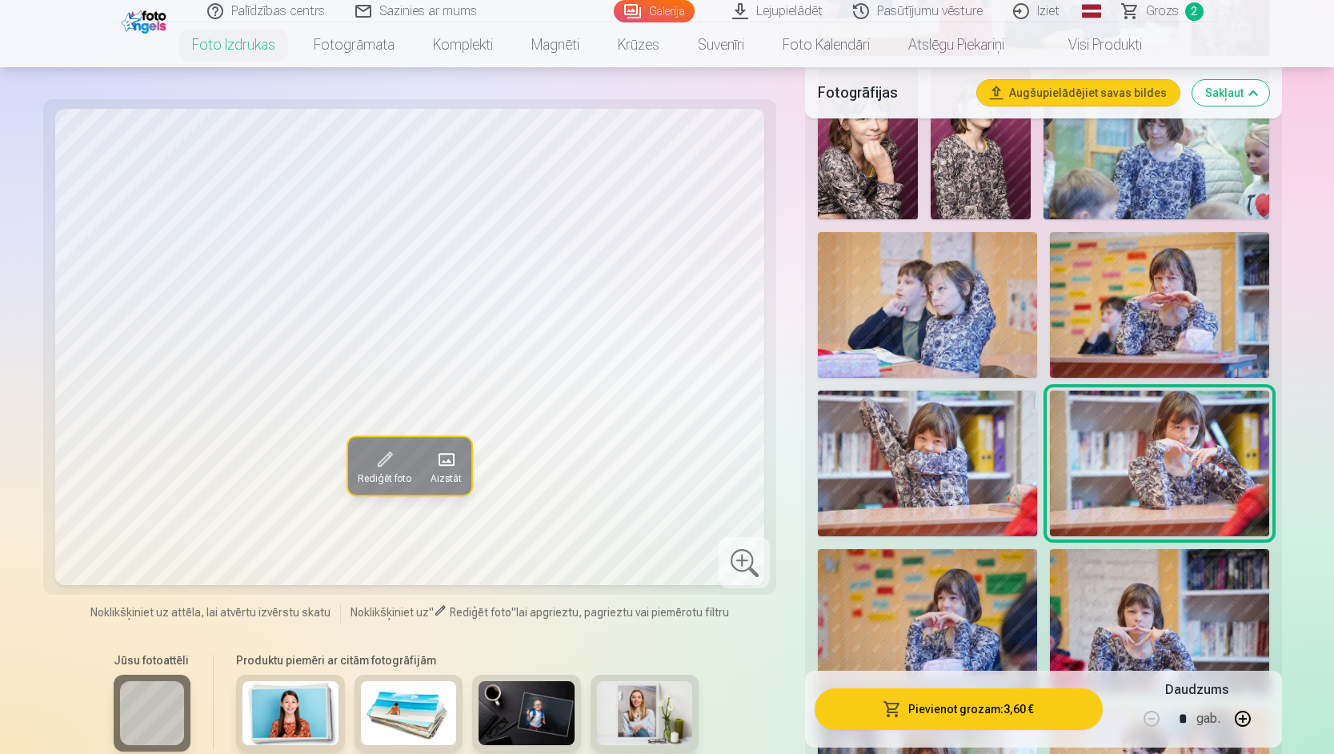
click at [1010, 454] on img at bounding box center [927, 463] width 219 height 146
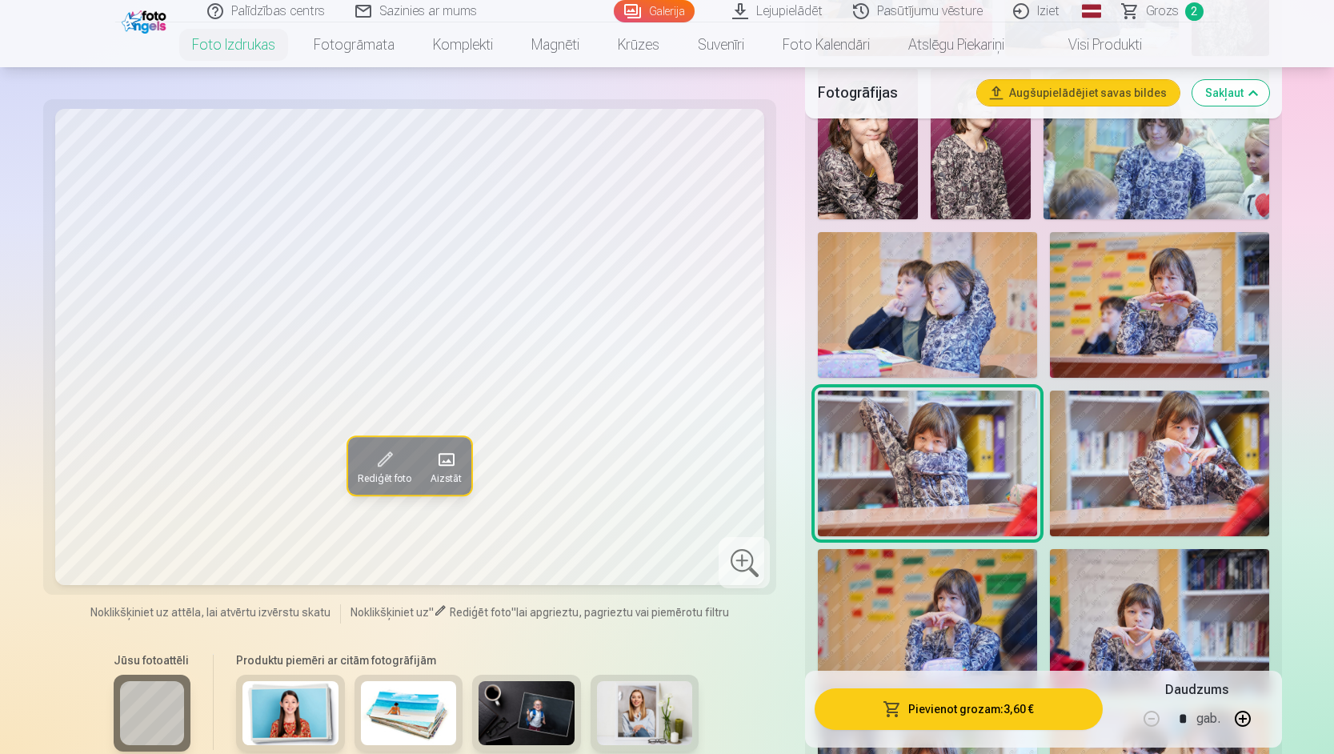
click at [1167, 315] on img at bounding box center [1159, 305] width 219 height 146
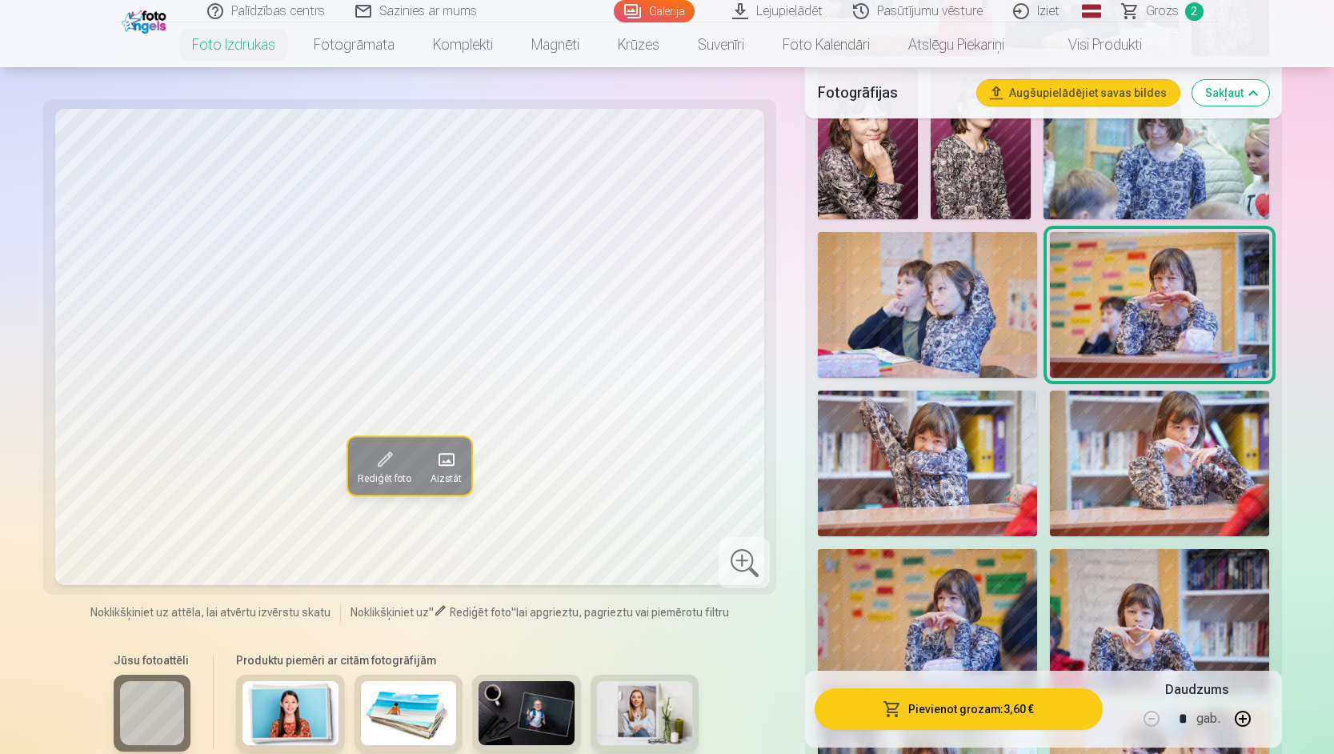
click at [956, 317] on img at bounding box center [927, 305] width 219 height 146
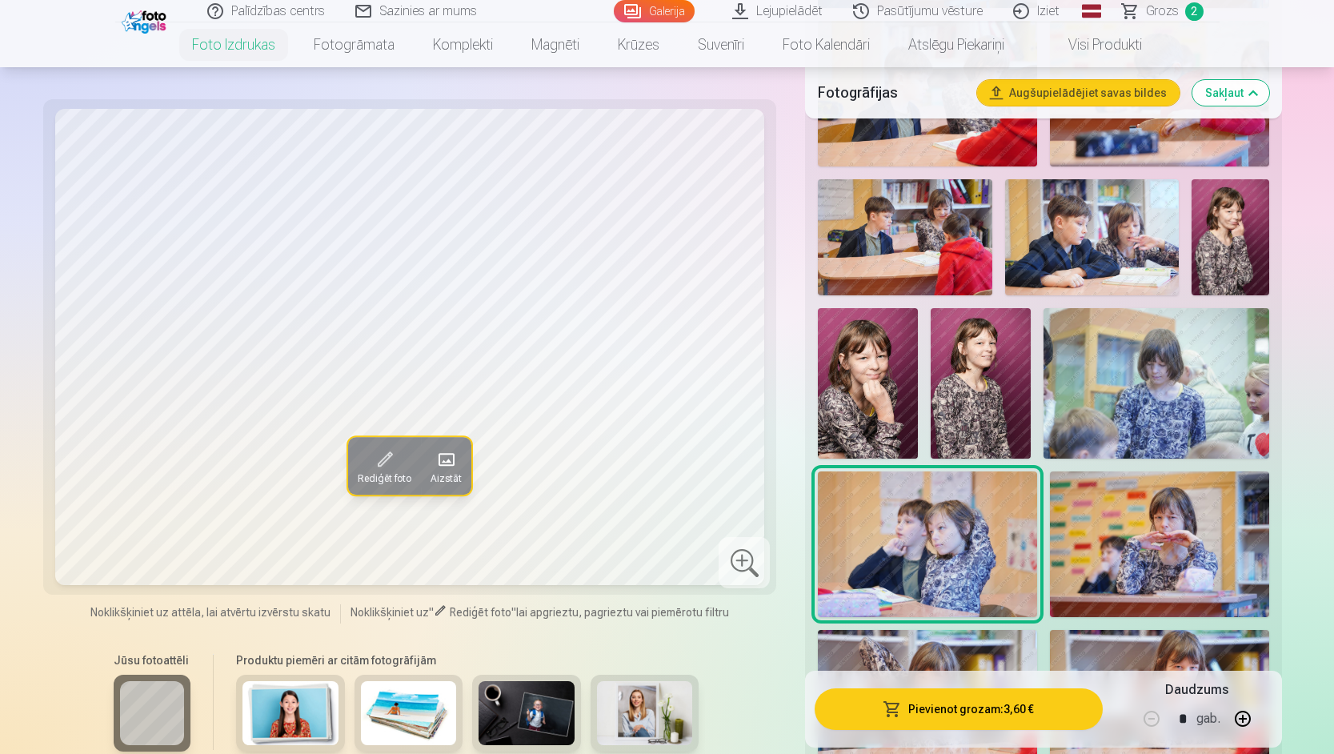
scroll to position [1040, 0]
click at [1110, 387] on img at bounding box center [1155, 384] width 225 height 150
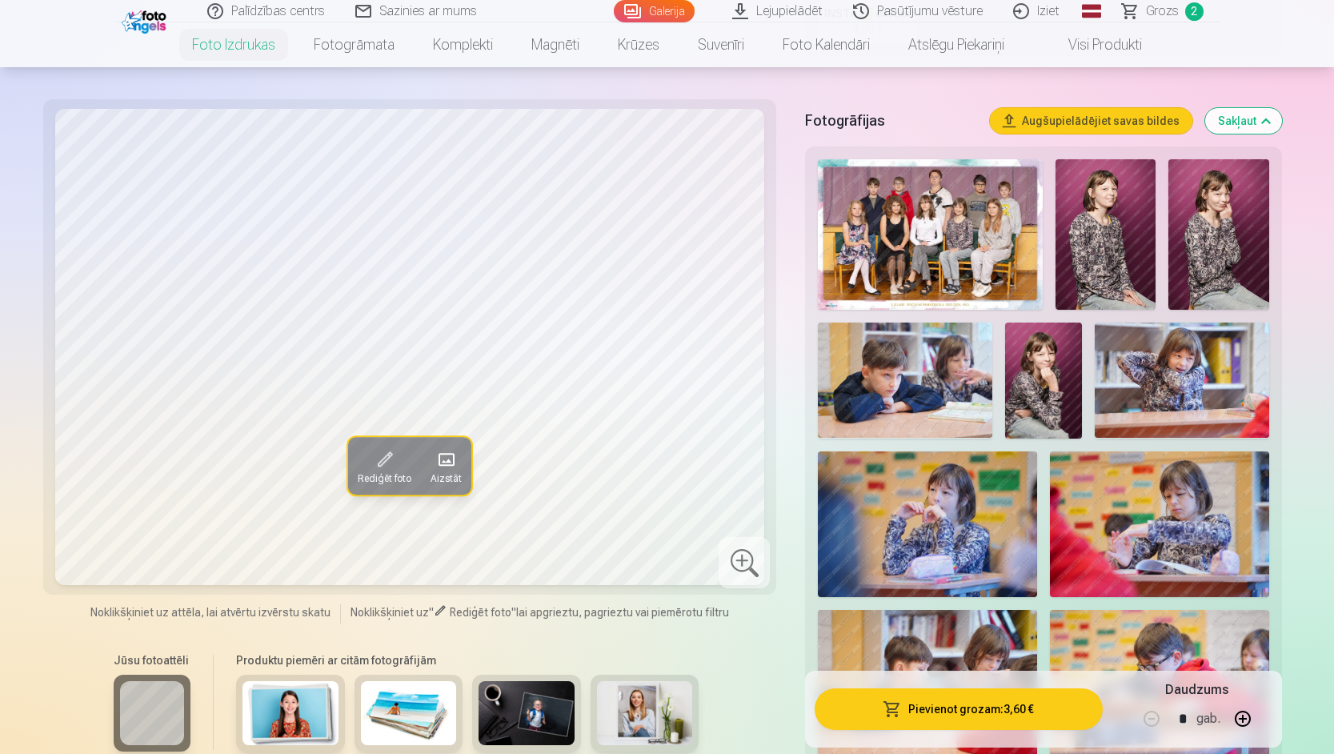
scroll to position [480, 0]
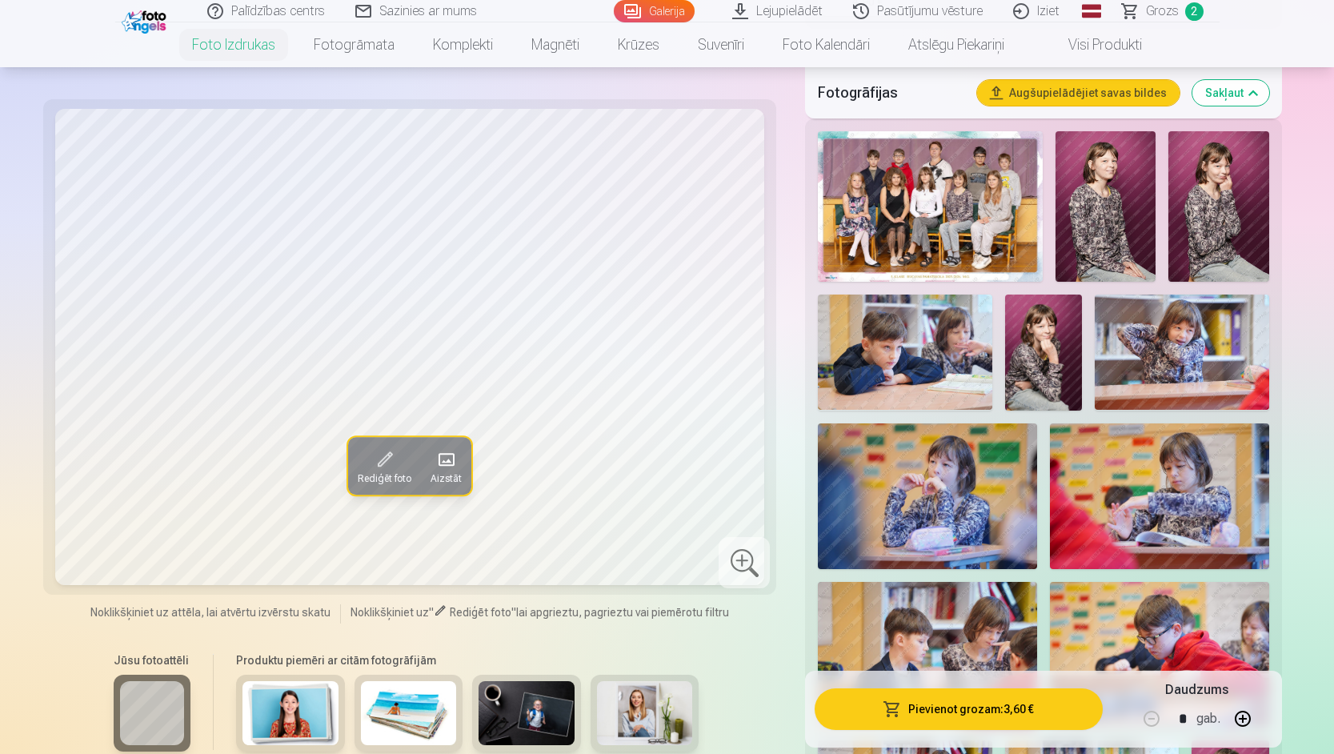
click at [1132, 452] on img at bounding box center [1159, 496] width 219 height 146
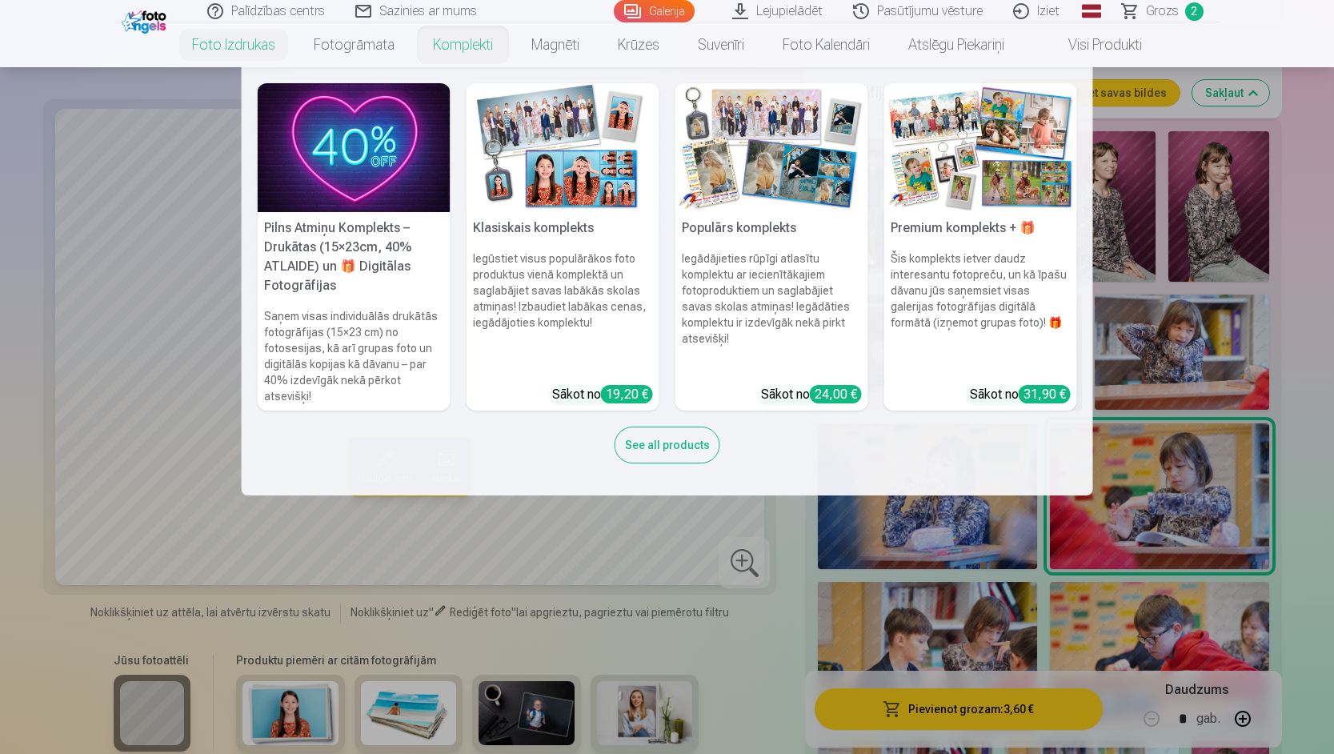
click at [371, 242] on h5 "Pilns Atmiņu Komplekts – Drukātas (15×23cm, 40% ATLAIDE) un 🎁 Digitālas Fotogrā…" at bounding box center [354, 257] width 193 height 90
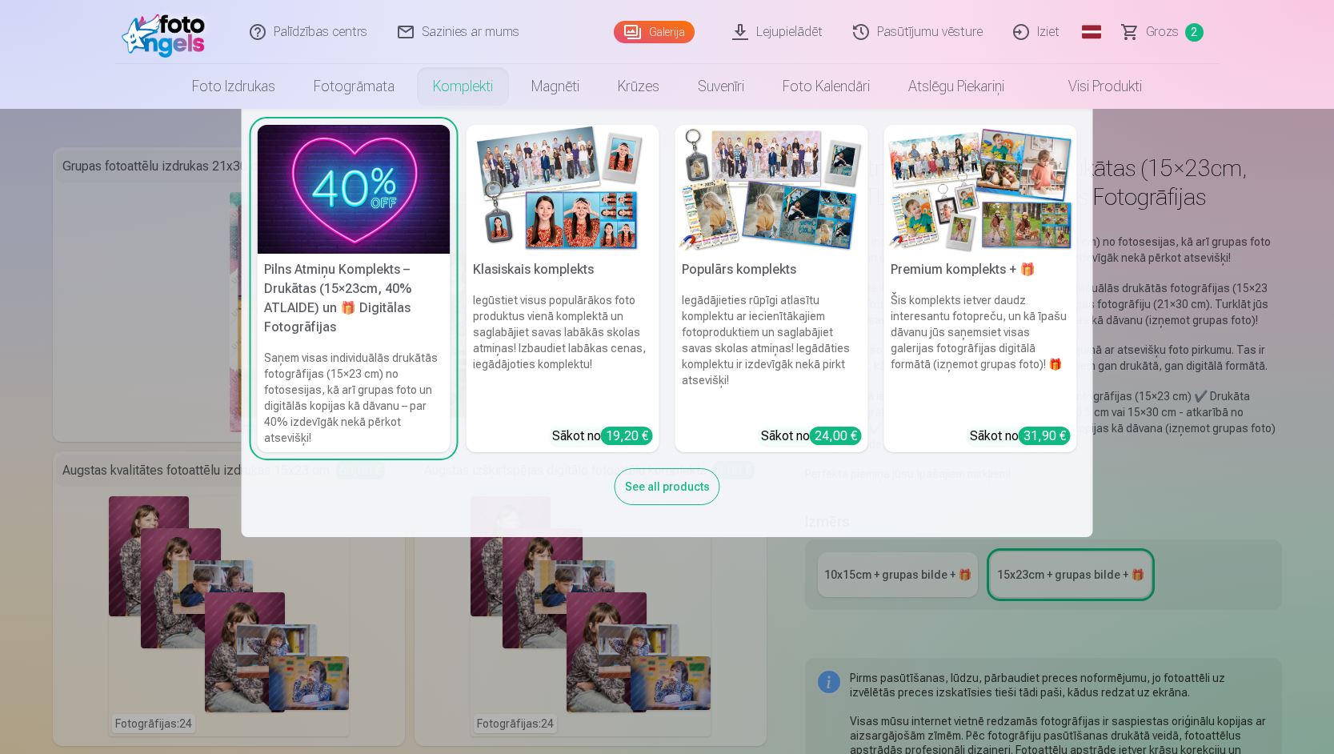
click at [525, 322] on h6 "Iegūstiet visus populārākos foto produktus vienā komplektā un saglabājiet savas…" at bounding box center [562, 353] width 193 height 134
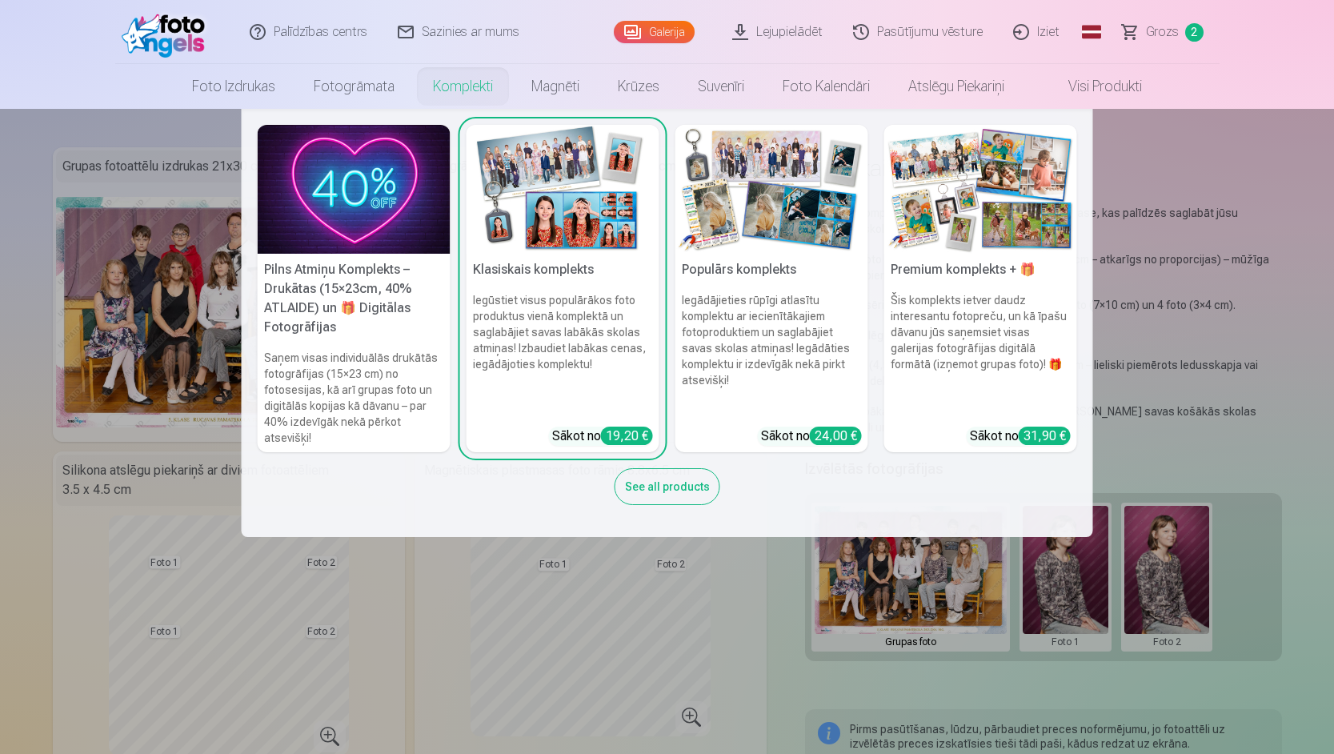
click at [736, 292] on h6 "Iegādājieties rūpīgi atlasītu komplektu ar iecienītākajiem fotoproduktiem un sa…" at bounding box center [771, 353] width 193 height 134
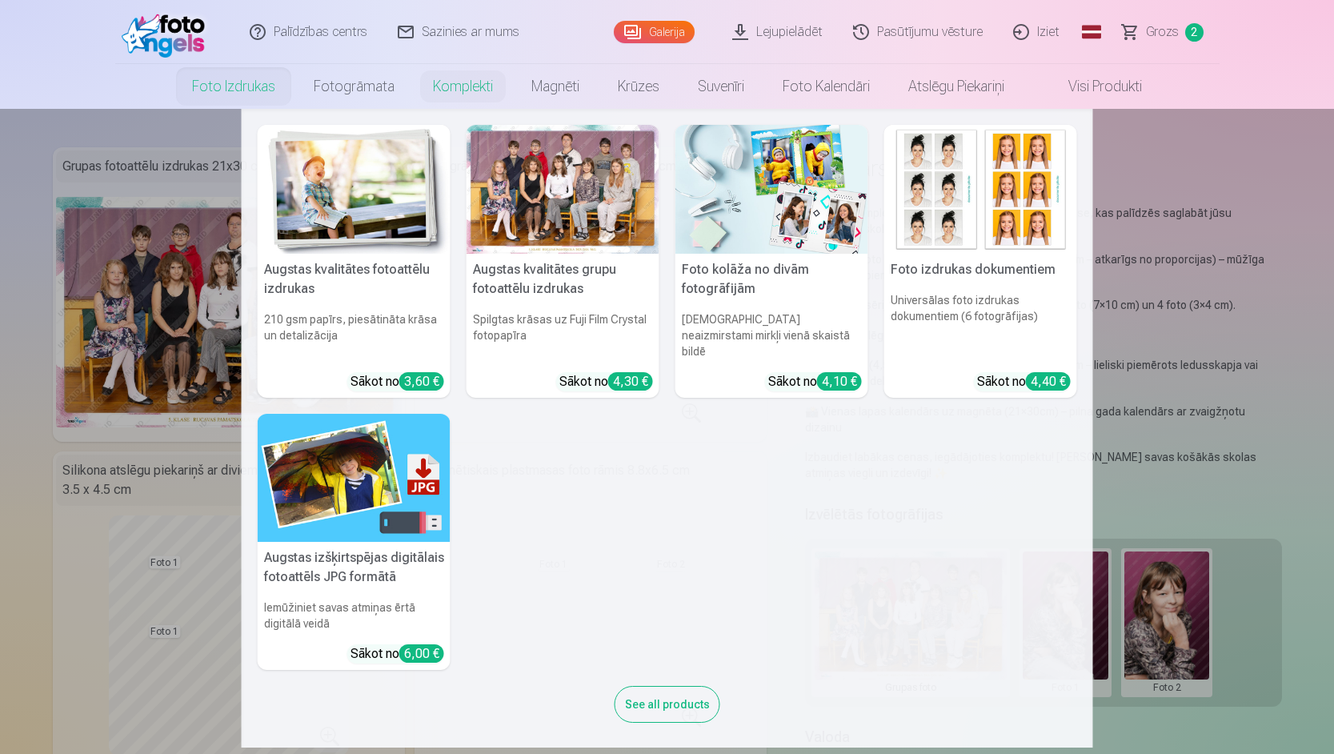
click at [297, 202] on img at bounding box center [354, 189] width 193 height 129
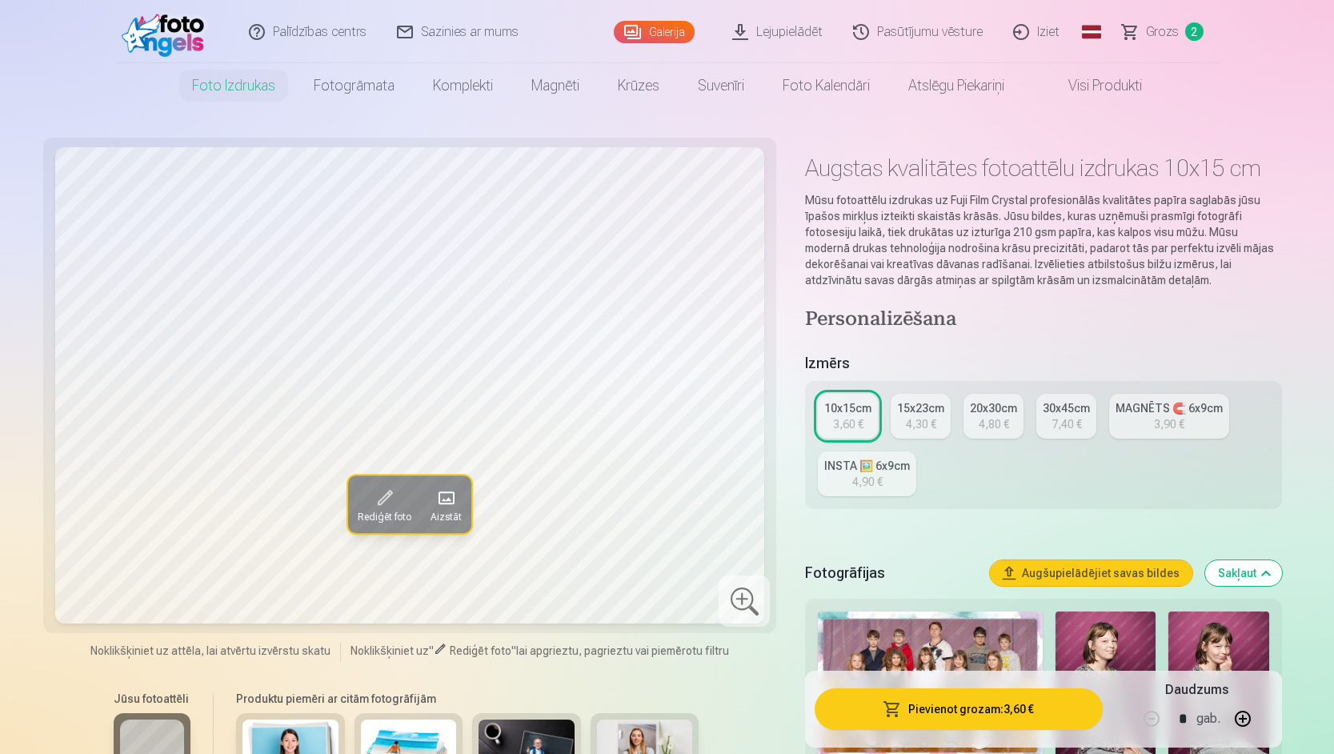
scroll to position [80, 0]
